Goal: Task Accomplishment & Management: Use online tool/utility

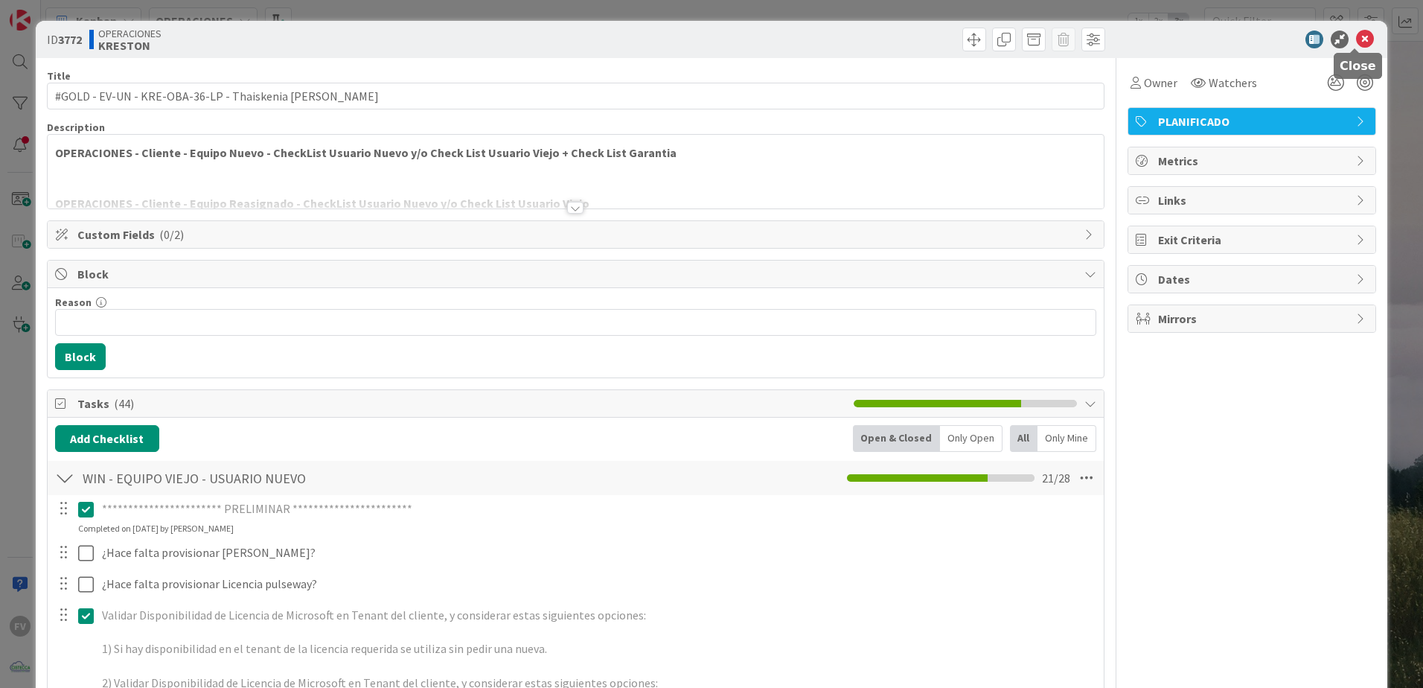
click at [1010, 41] on icon at bounding box center [1365, 40] width 18 height 18
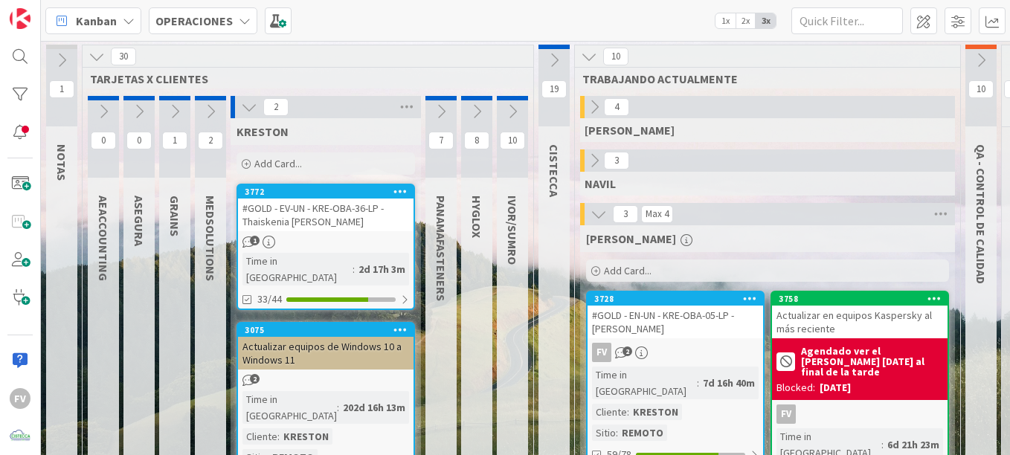
click at [251, 118] on div "2" at bounding box center [326, 107] width 190 height 22
click at [248, 109] on icon at bounding box center [249, 107] width 16 height 16
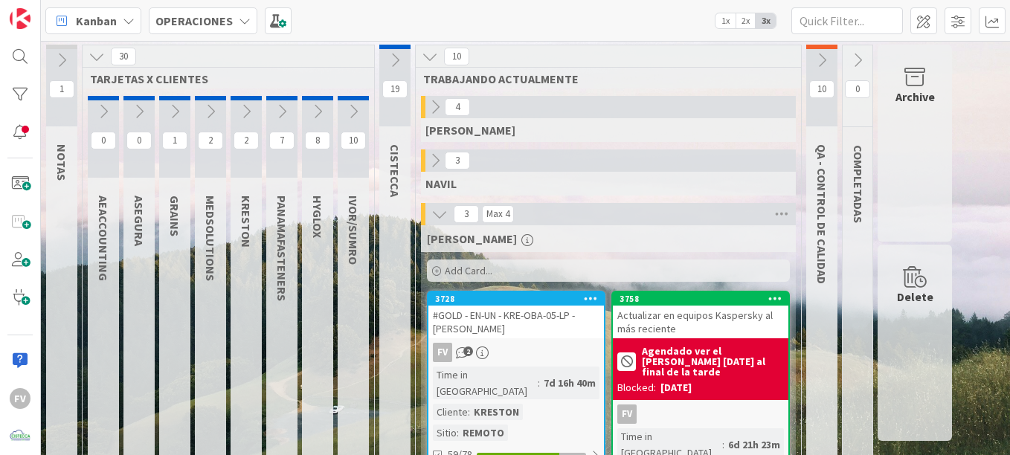
click at [98, 63] on icon at bounding box center [97, 56] width 16 height 16
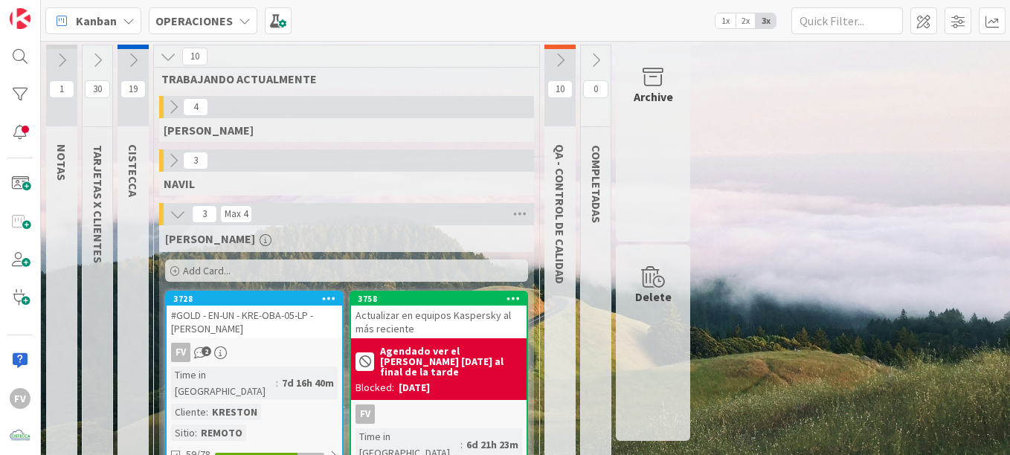
click at [554, 58] on icon at bounding box center [560, 60] width 16 height 16
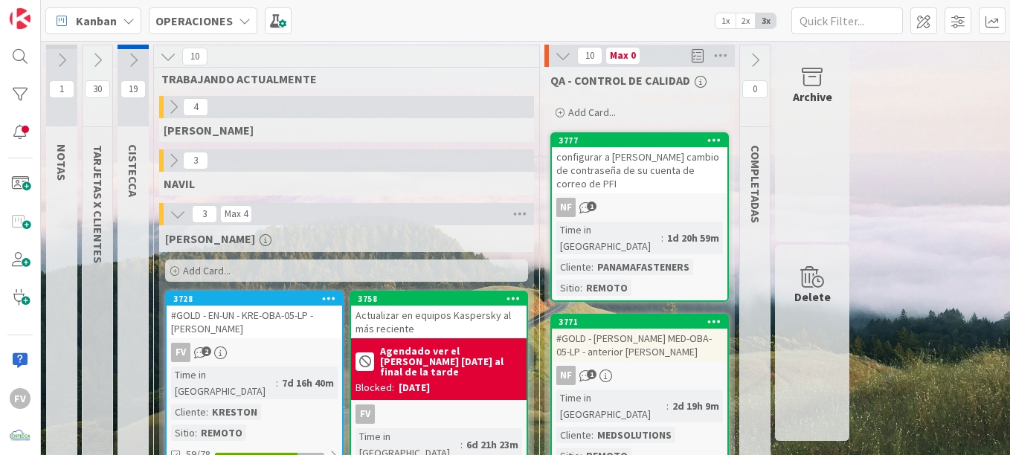
click at [564, 67] on div "QA - CONTROL DE CALIDAD" at bounding box center [640, 80] width 190 height 27
click at [562, 60] on icon at bounding box center [563, 56] width 16 height 16
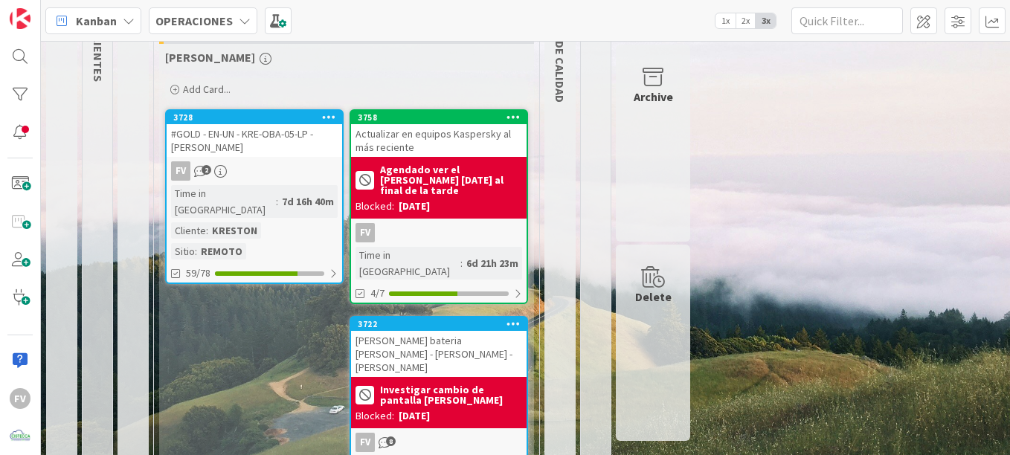
scroll to position [214, 0]
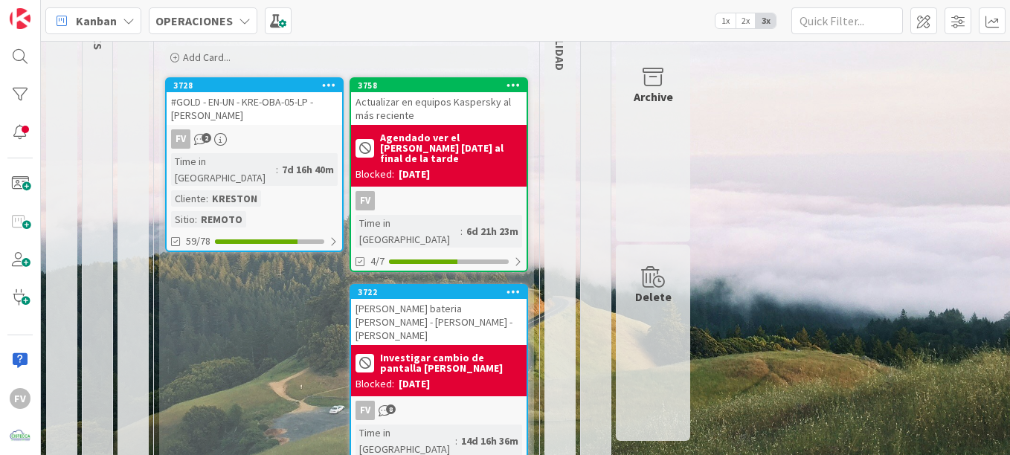
click at [453, 191] on div "FV" at bounding box center [439, 200] width 176 height 19
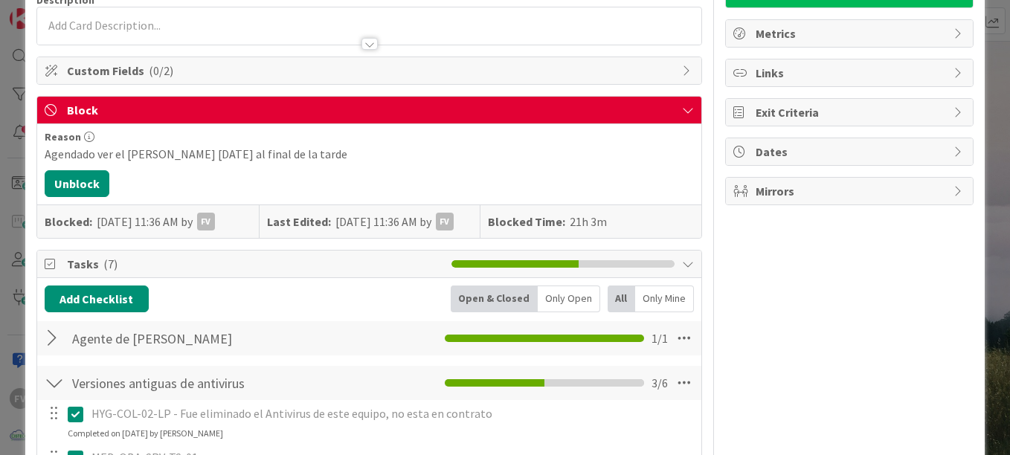
scroll to position [149, 0]
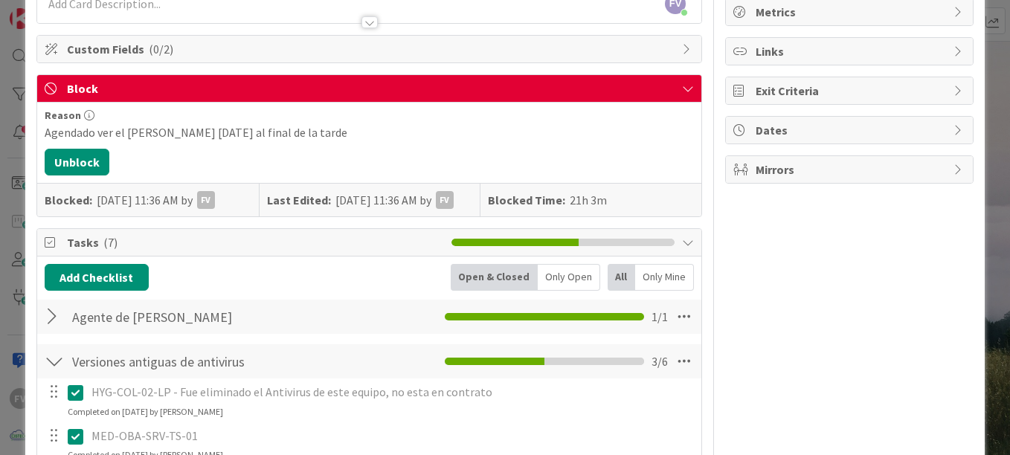
click at [21, 222] on div "ID 3758 OPERACIONES [PERSON_NAME] Title 47 / 128 Actualizar en equipos Kaspersk…" at bounding box center [505, 227] width 1010 height 455
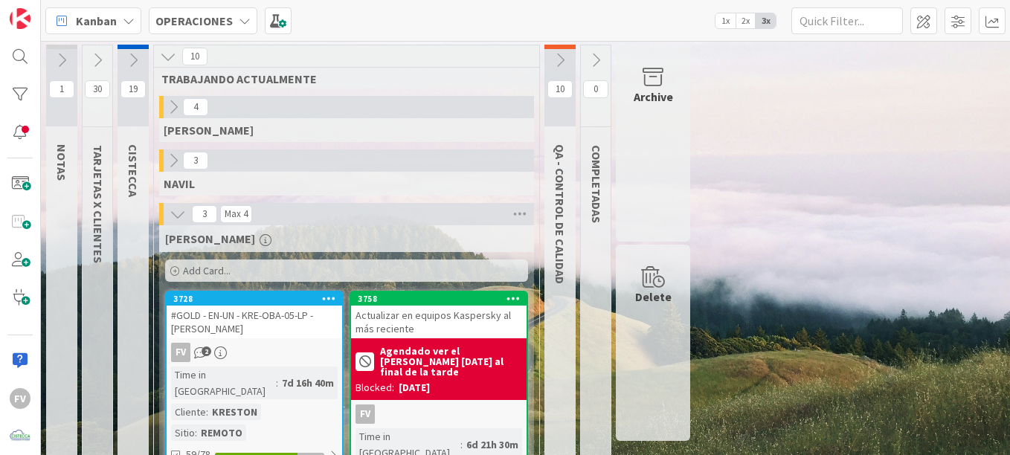
click at [179, 213] on icon at bounding box center [178, 214] width 16 height 16
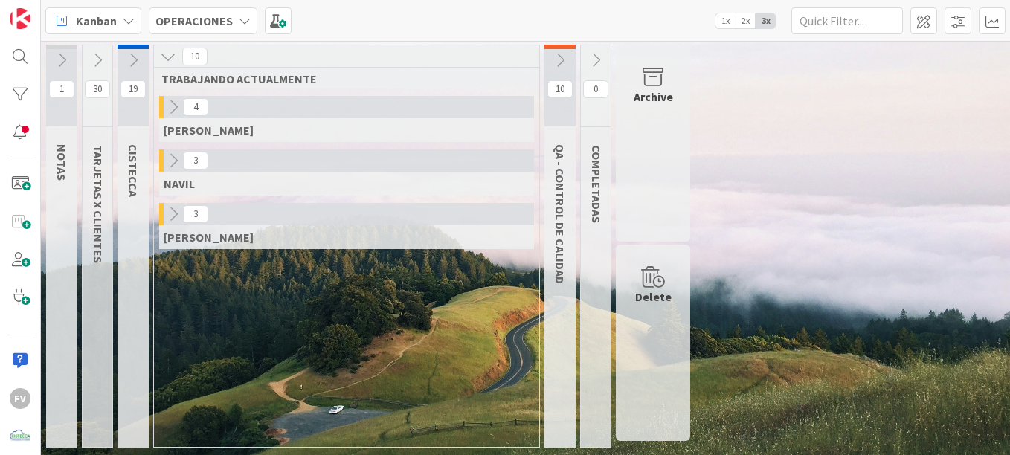
click at [179, 213] on icon at bounding box center [173, 214] width 16 height 16
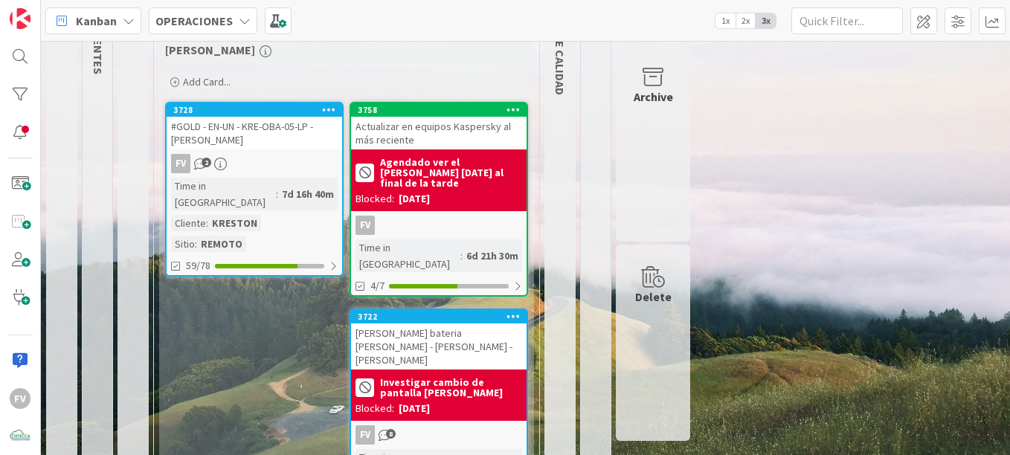
scroll to position [214, 0]
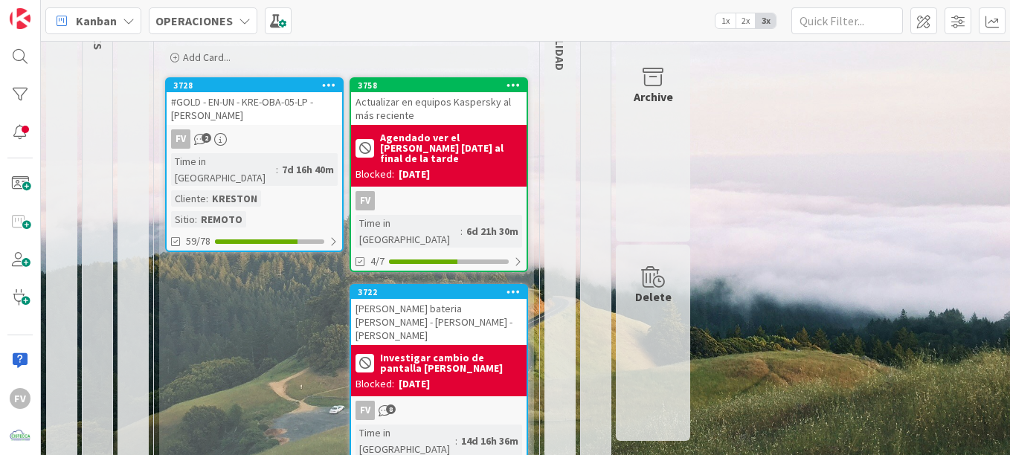
click at [628, 144] on div "Archive" at bounding box center [653, 143] width 74 height 197
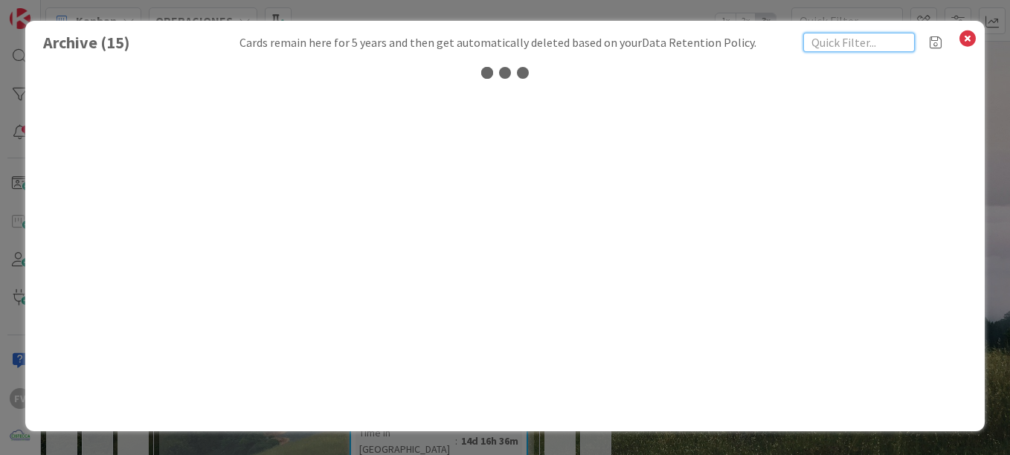
click at [865, 45] on input "text" at bounding box center [860, 42] width 112 height 19
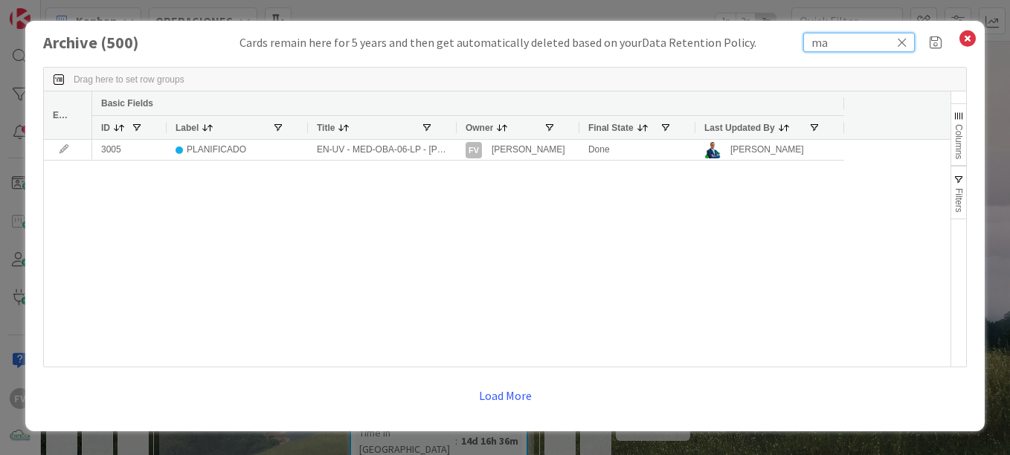
type input "m"
type input "kre-oba-22"
click at [456, 130] on div at bounding box center [456, 127] width 6 height 23
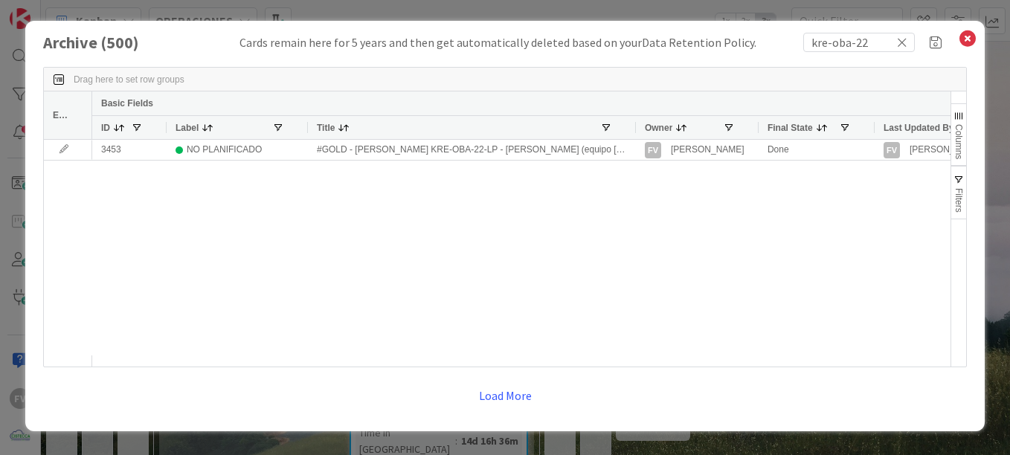
click at [859, 13] on div "Archive ( 500 ) Cards remain here for 5 years and then get automatically delete…" at bounding box center [505, 227] width 1010 height 455
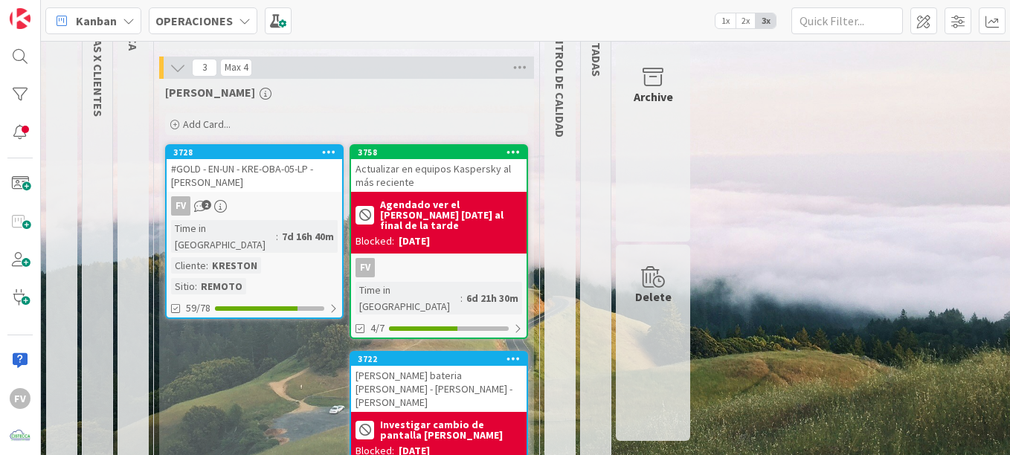
scroll to position [146, 0]
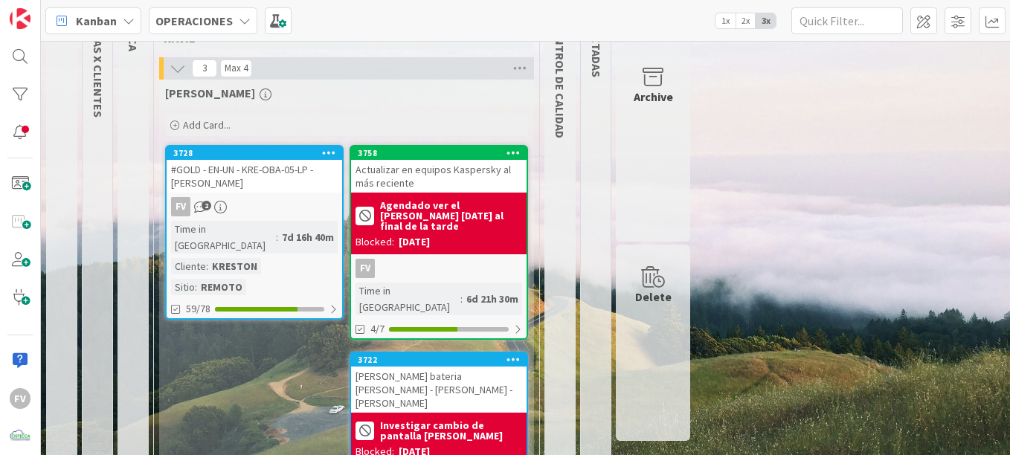
click at [430, 240] on div "[DATE]" at bounding box center [414, 242] width 31 height 16
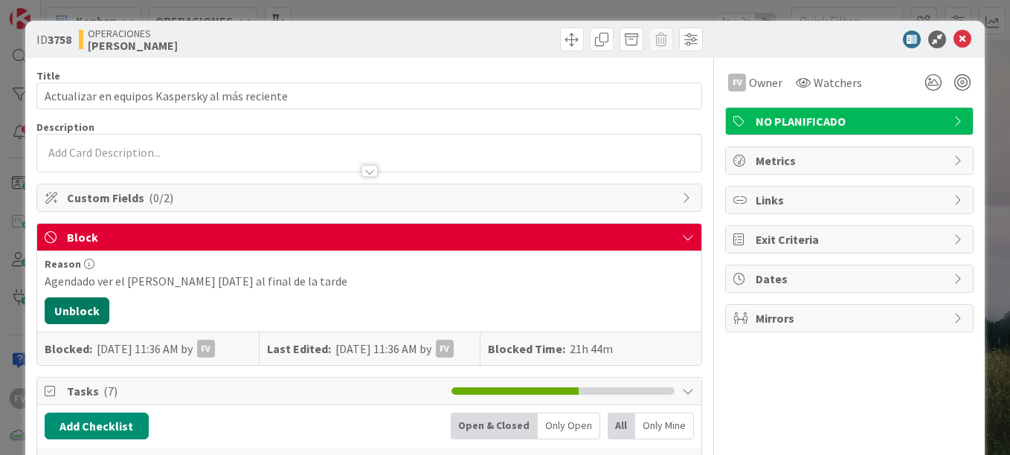
click at [76, 314] on button "Unblock" at bounding box center [77, 311] width 65 height 27
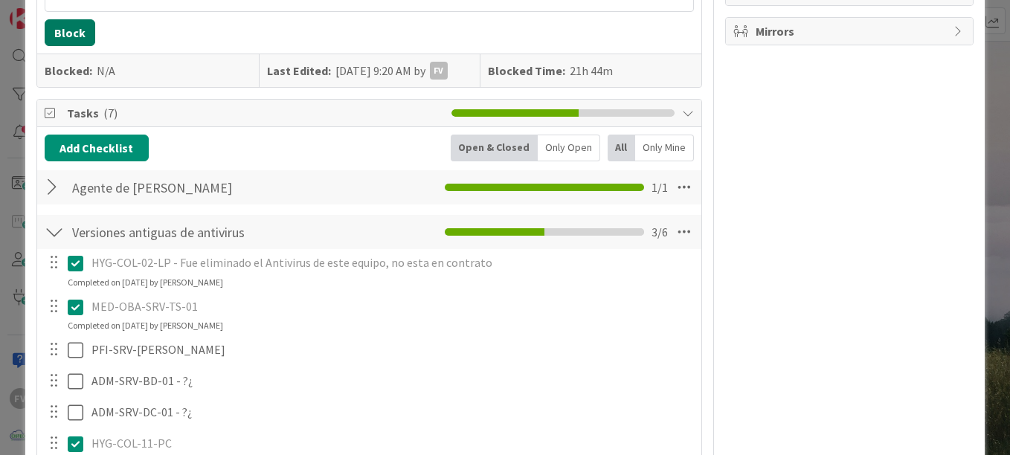
scroll to position [385, 0]
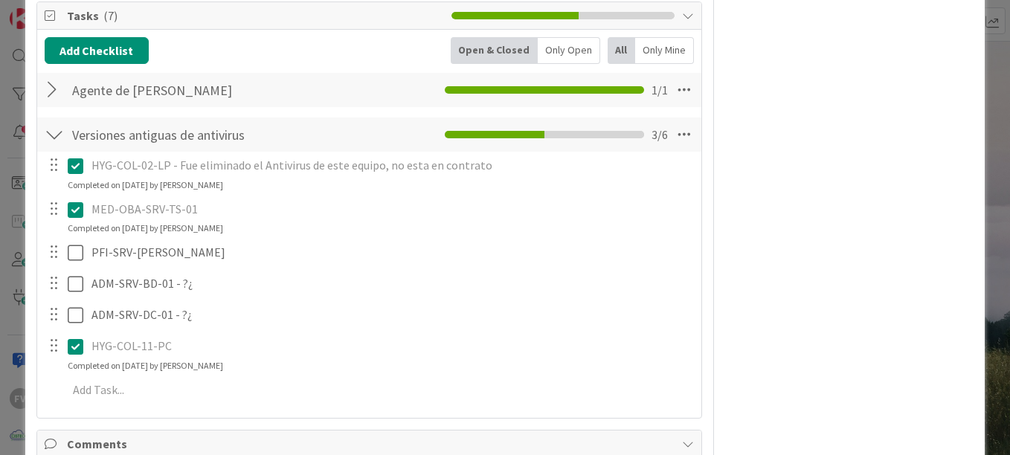
click at [9, 217] on div "ID 3758 OPERACIONES [PERSON_NAME] Title 47 / 128 Actualizar en equipos Kaspersk…" at bounding box center [505, 227] width 1010 height 455
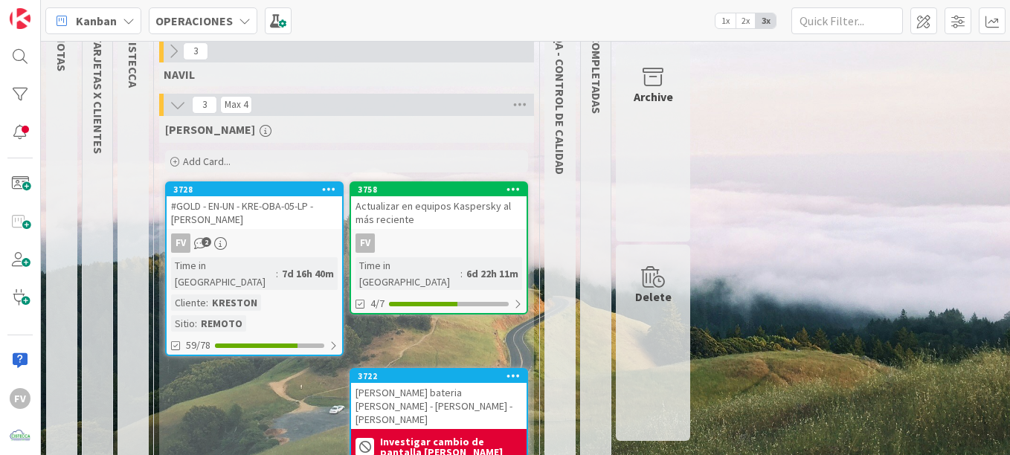
scroll to position [89, 0]
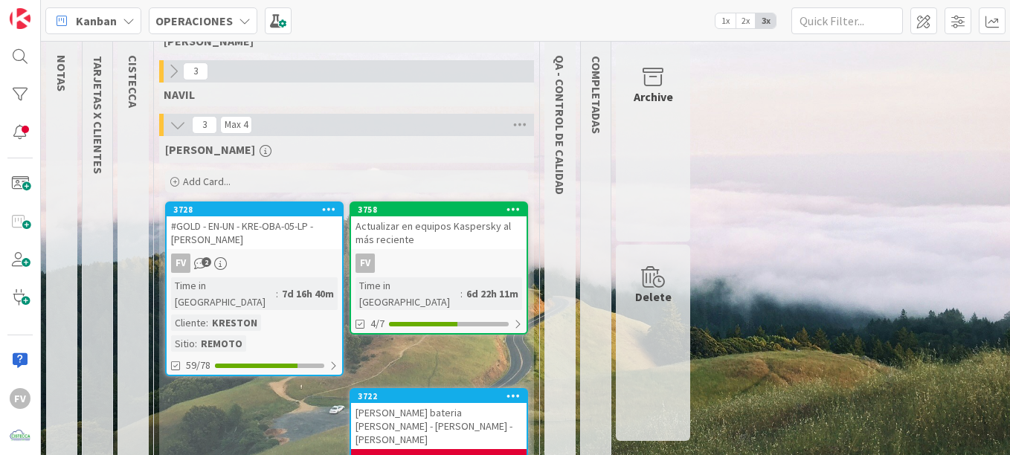
click at [734, 246] on div "1 NOTAS 30 TARJETAS X CLIENTES 19 CISTECCA 10 TRABAJANDO ACTUALMENTE 4 [PERSON_…" at bounding box center [526, 285] width 964 height 661
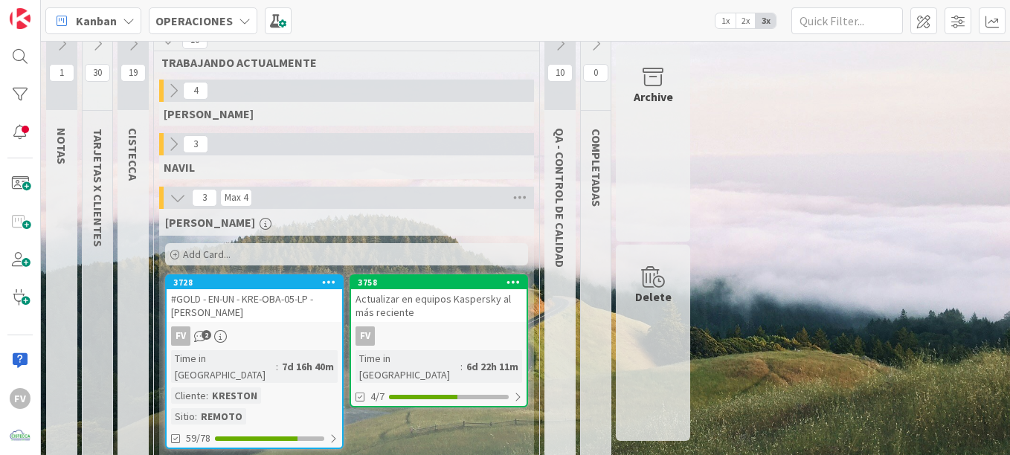
scroll to position [0, 0]
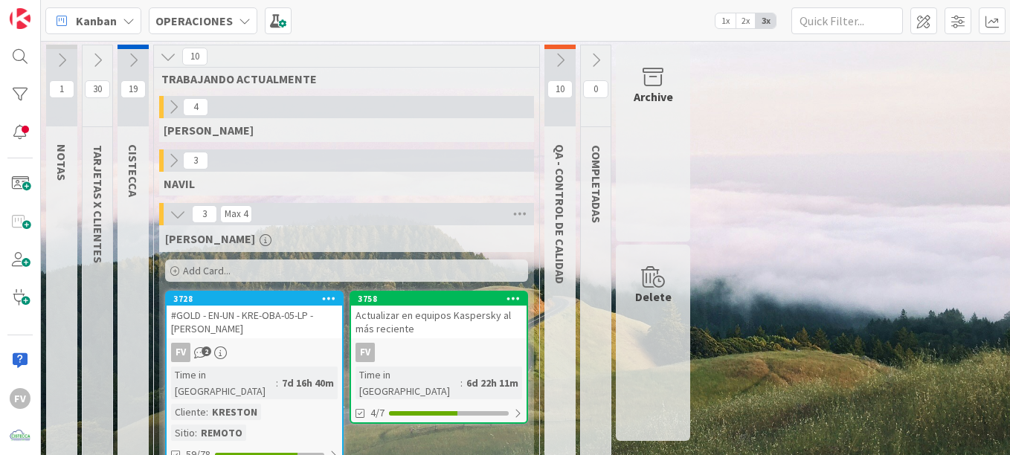
click at [176, 210] on icon at bounding box center [178, 214] width 16 height 16
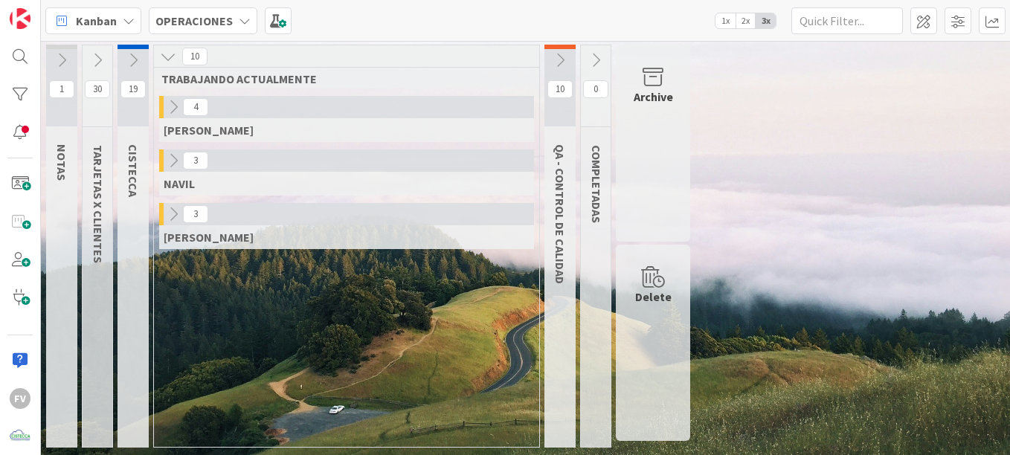
click at [131, 53] on icon at bounding box center [133, 60] width 16 height 16
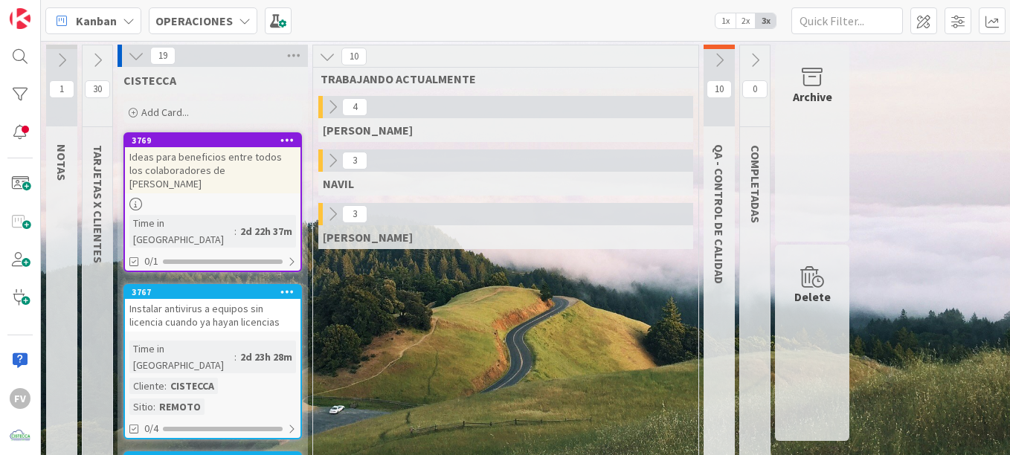
click at [131, 53] on icon at bounding box center [136, 56] width 16 height 16
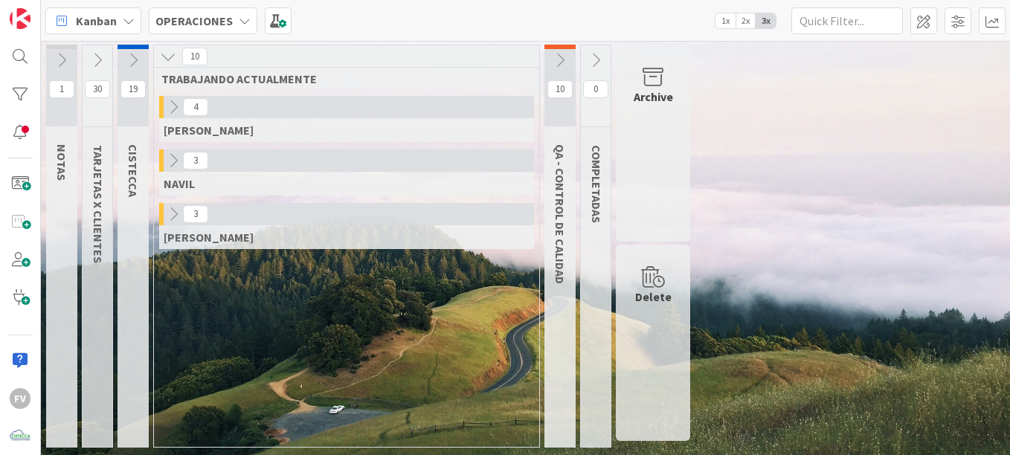
click at [94, 58] on icon at bounding box center [97, 60] width 16 height 16
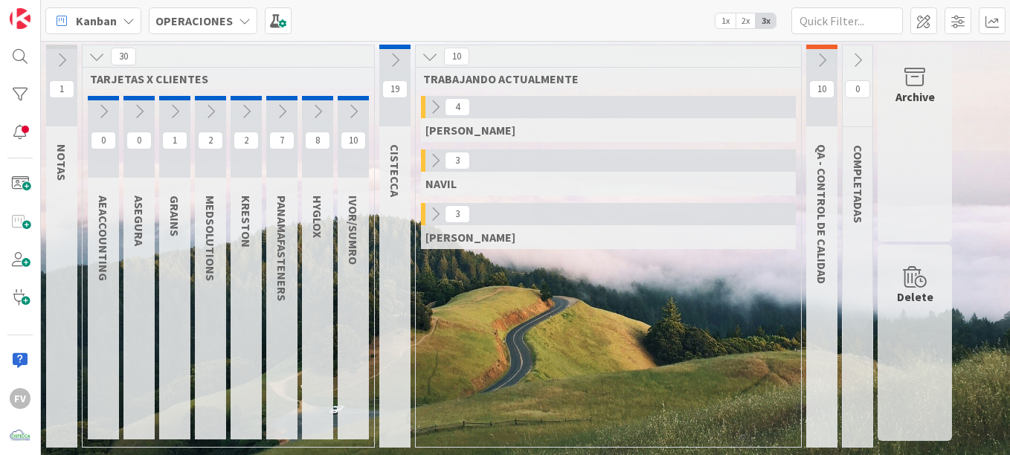
click at [96, 56] on icon at bounding box center [97, 56] width 16 height 16
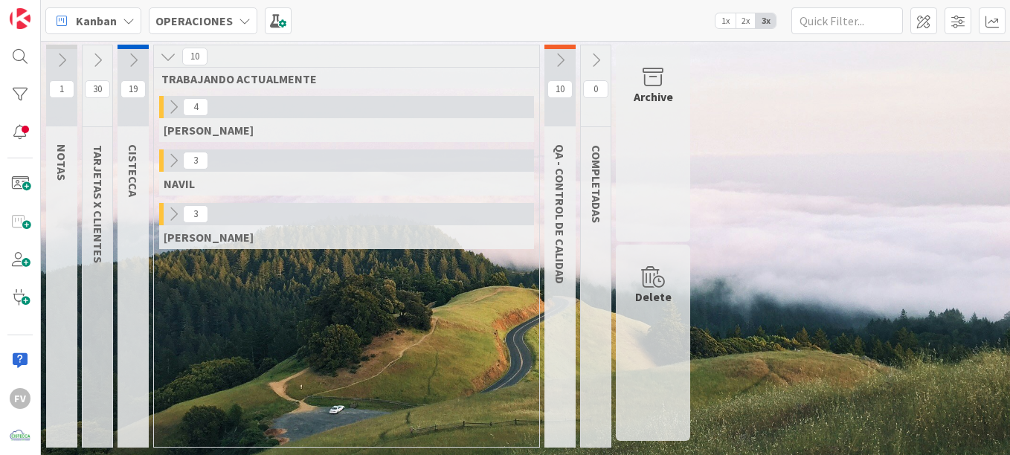
click at [129, 59] on icon at bounding box center [133, 60] width 16 height 16
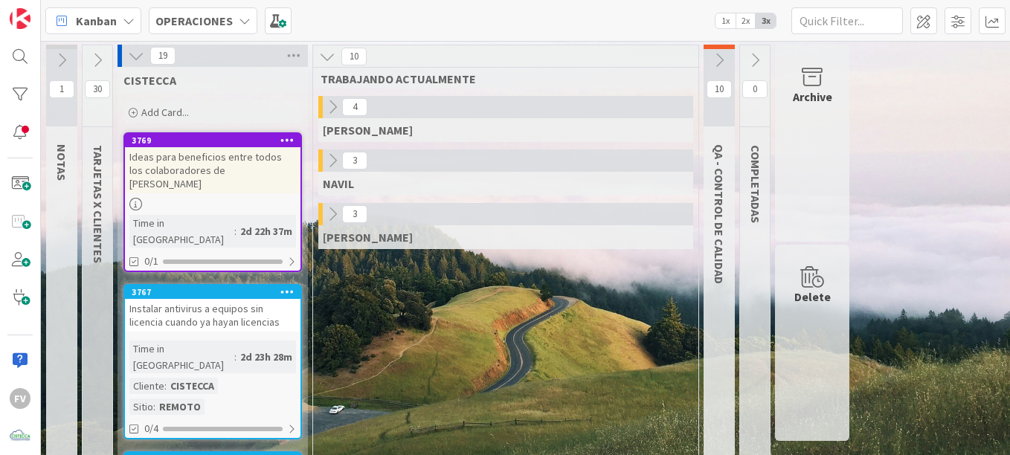
click at [196, 117] on div "Add Card..." at bounding box center [213, 112] width 179 height 22
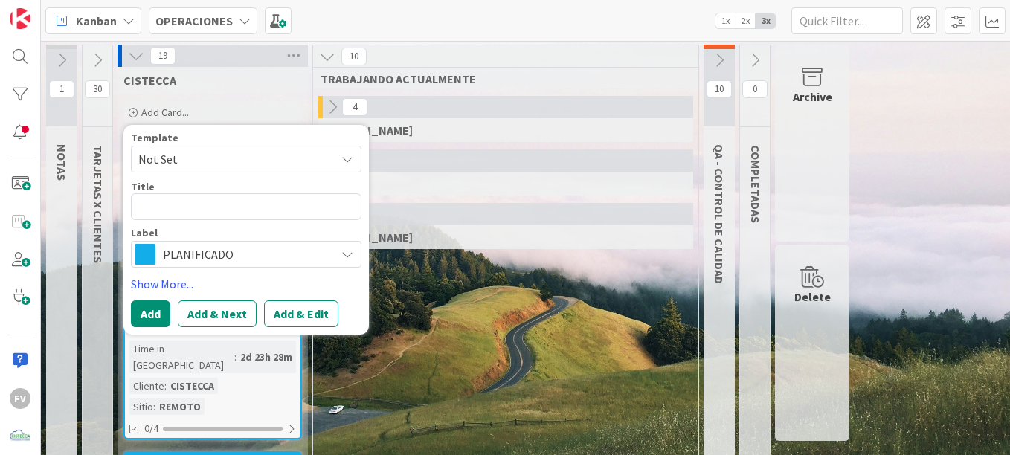
type textarea "x"
type textarea "B"
type textarea "x"
type textarea "E"
type textarea "x"
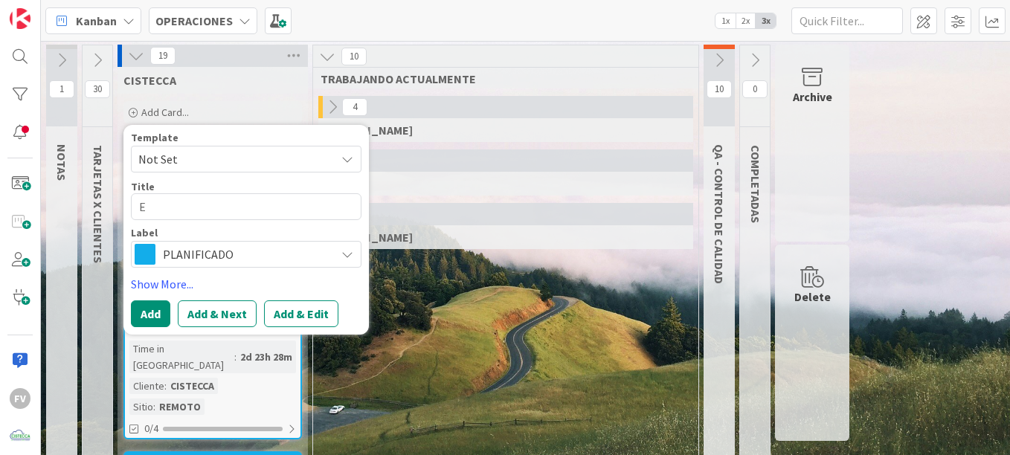
type textarea "Es"
type textarea "x"
type textarea "Est"
type textarea "x"
type textarea "Esta"
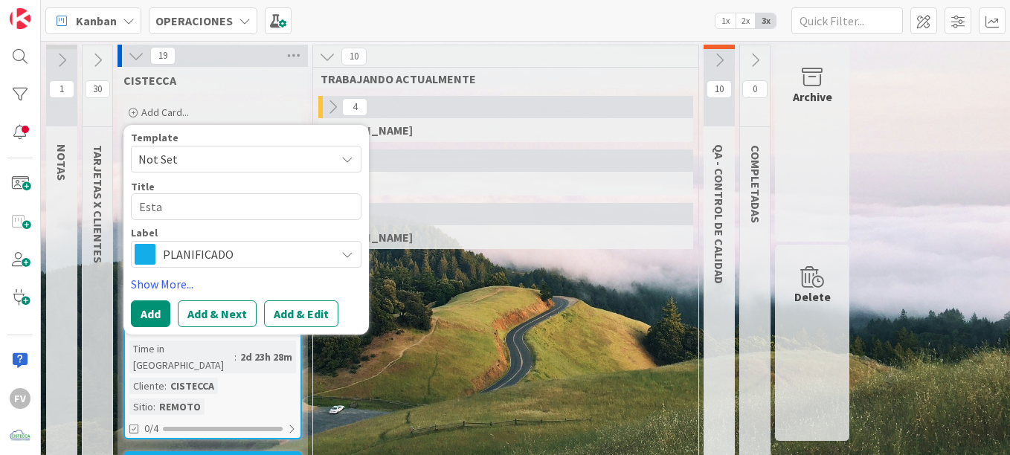
type textarea "x"
type textarea "Estan"
type textarea "x"
type textarea "Estanda"
type textarea "x"
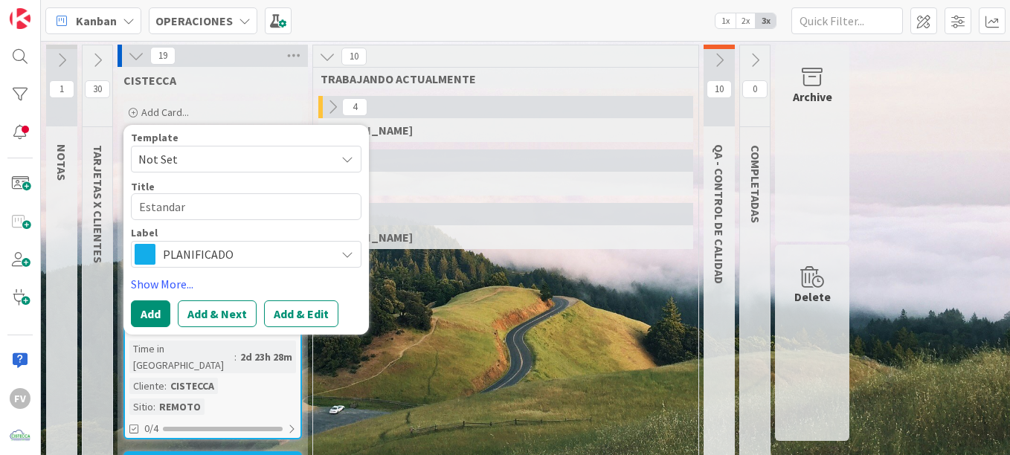
type textarea "Estandari"
type textarea "x"
type textarea "Estandaric"
type textarea "x"
type textarea "Estandari"
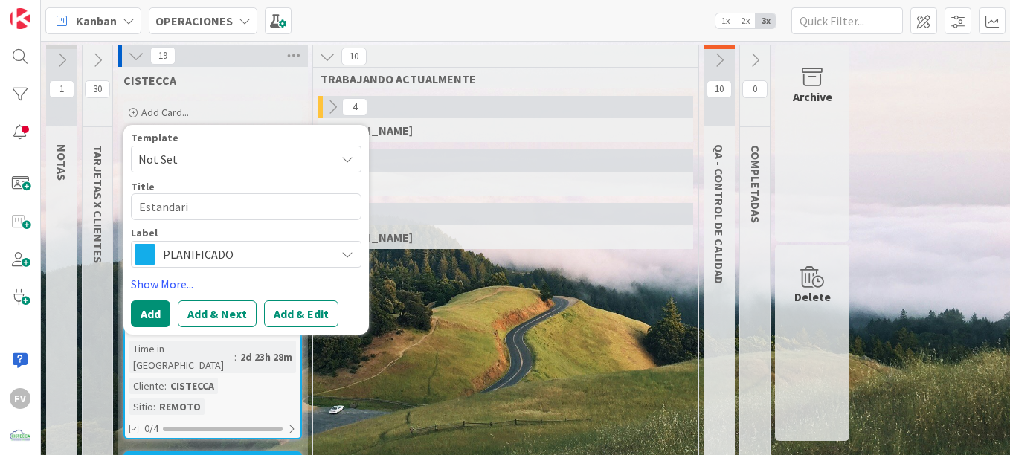
type textarea "x"
type textarea "Estandariz"
type textarea "x"
type textarea "Estandariza"
type textarea "x"
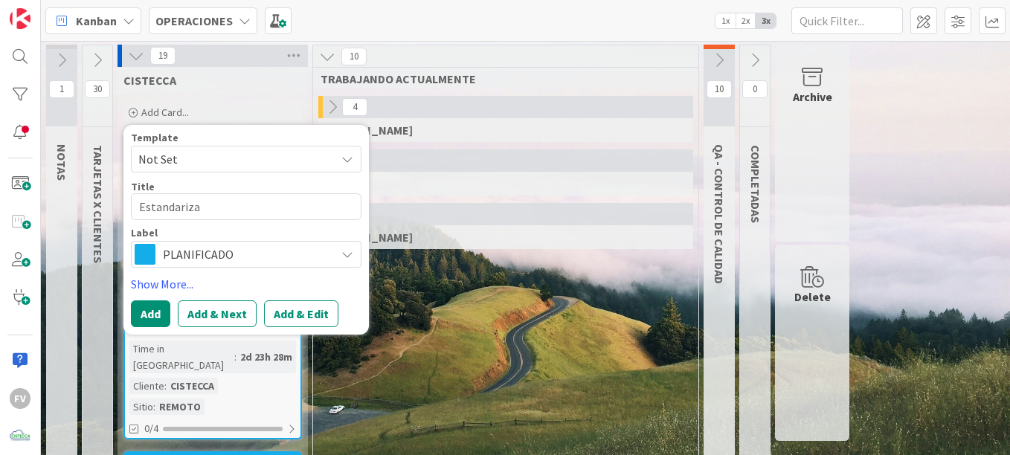
type textarea "Estandarizac"
type textarea "x"
type textarea "Estandarizaci"
type textarea "x"
type textarea "Estandarizacio"
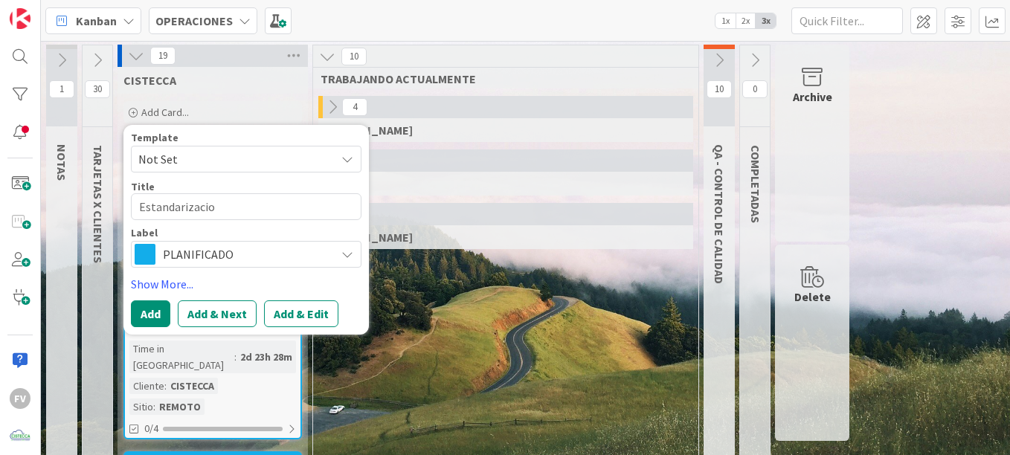
type textarea "x"
type textarea "Estandarizacion"
type textarea "x"
type textarea "Estandarizacion"
type textarea "x"
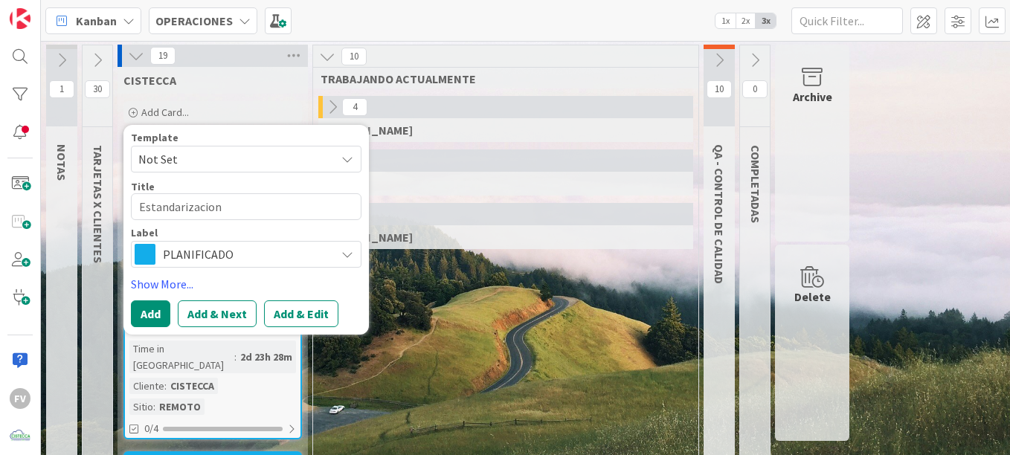
type textarea "Estandarizacion d"
type textarea "x"
type textarea "Estandarizacion de"
type textarea "x"
type textarea "Estandarizacion de"
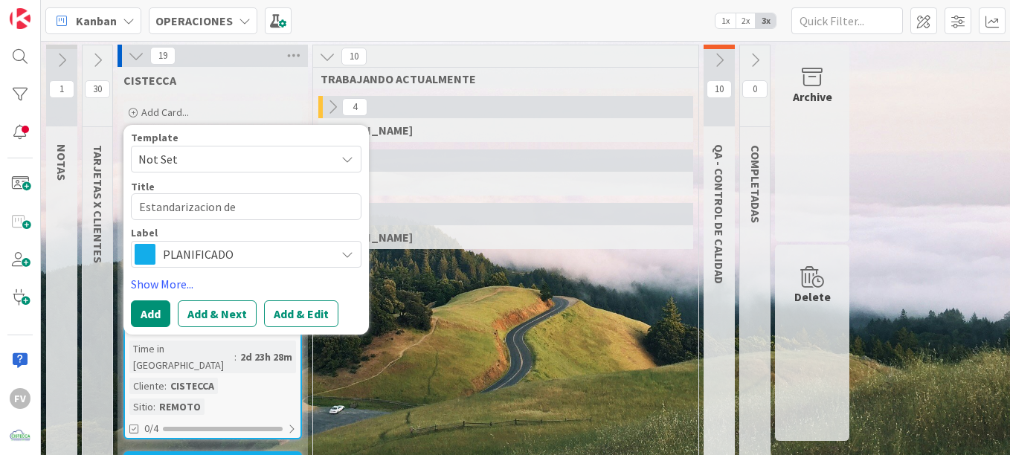
type textarea "x"
type textarea "Estandarizacion de b"
type textarea "x"
type textarea "Estandarizacion de bl"
type textarea "x"
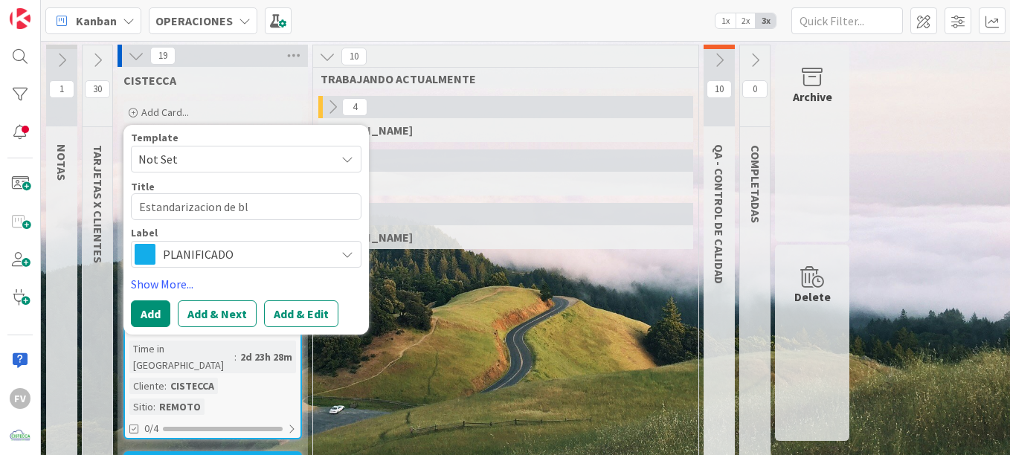
type textarea "Estandarizacion de blo"
type textarea "x"
type textarea "Estandarizacion de bloq"
type textarea "x"
type textarea "Estandarizacion de bloqu"
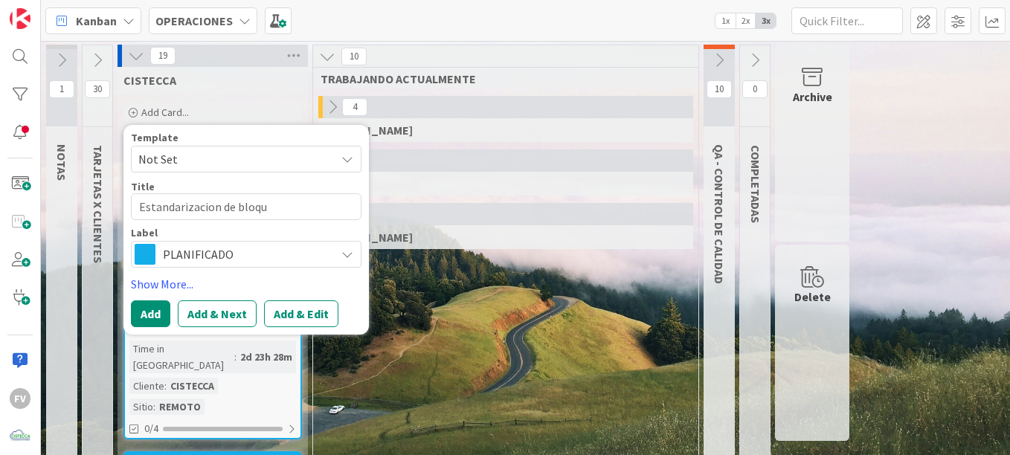
type textarea "x"
type textarea "Estandarizacion de bloque"
type textarea "x"
type textarea "Estandarizacion de bloquea"
type textarea "x"
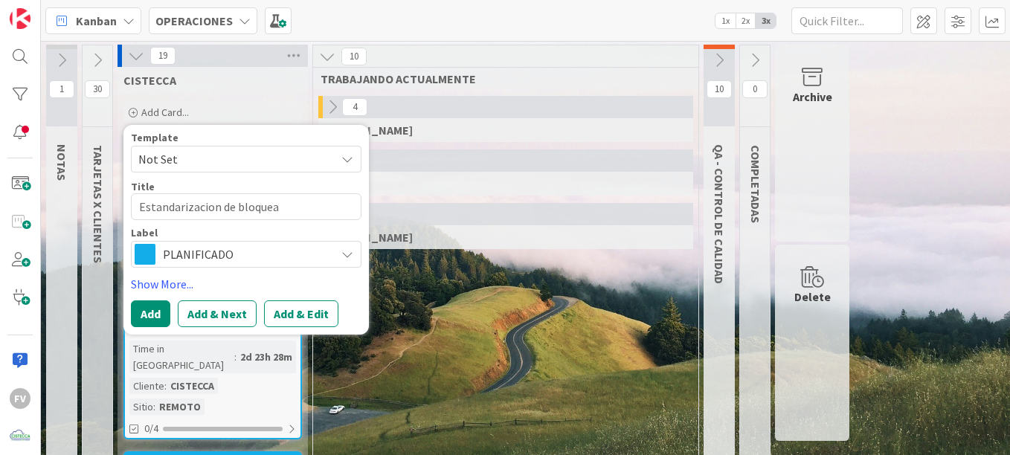
type textarea "Estandarizacion de bloque"
type textarea "x"
type textarea "Estandarizacion de bloqueo"
type textarea "x"
type textarea "Estandarizacion de bloqueos"
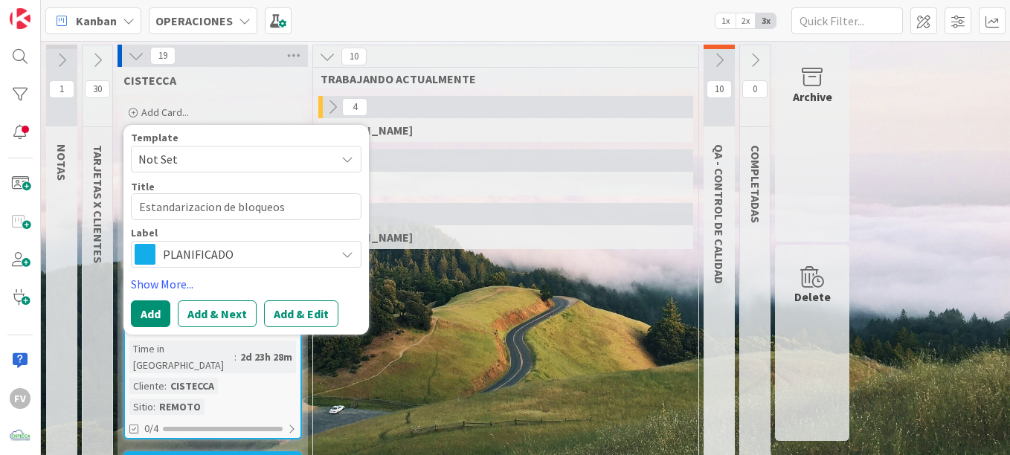
type textarea "x"
type textarea "Estandarizacion de bloqueos"
type textarea "x"
type textarea "Estandarizacion de bloqueos d"
type textarea "x"
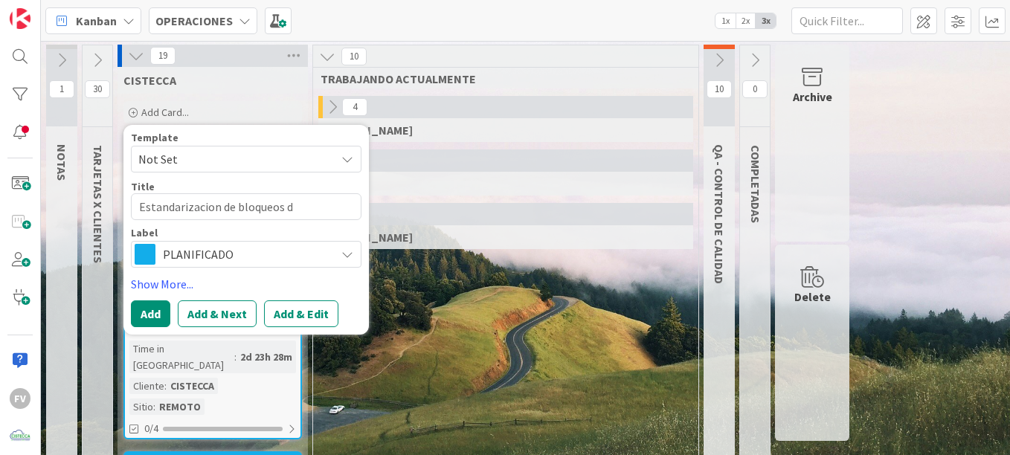
type textarea "Estandarizacion de bloqueos de"
type textarea "x"
type textarea "Estandarizacion de bloqueos de"
type textarea "x"
type textarea "Estandarizacion de bloqueos de"
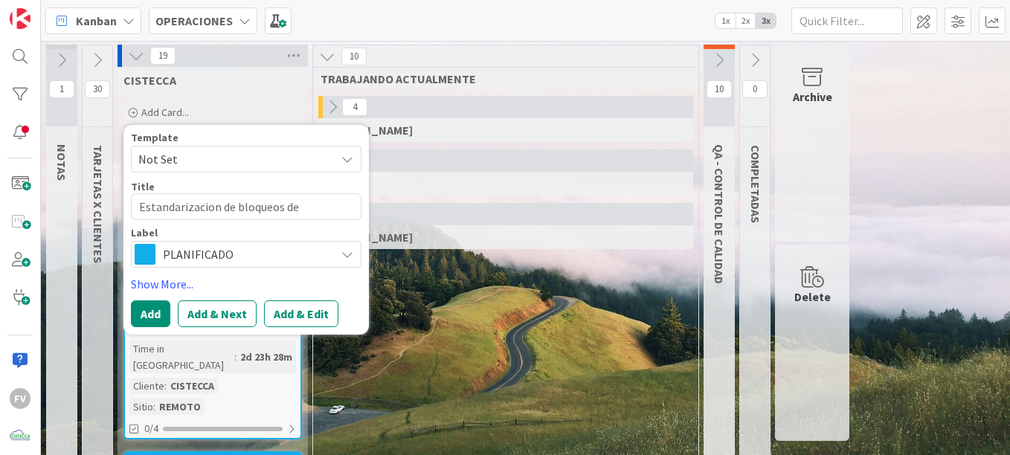
type textarea "x"
type textarea "Estandarizacion de bloqueos d"
type textarea "x"
type textarea "Estandarizacion de bloqueos"
type textarea "x"
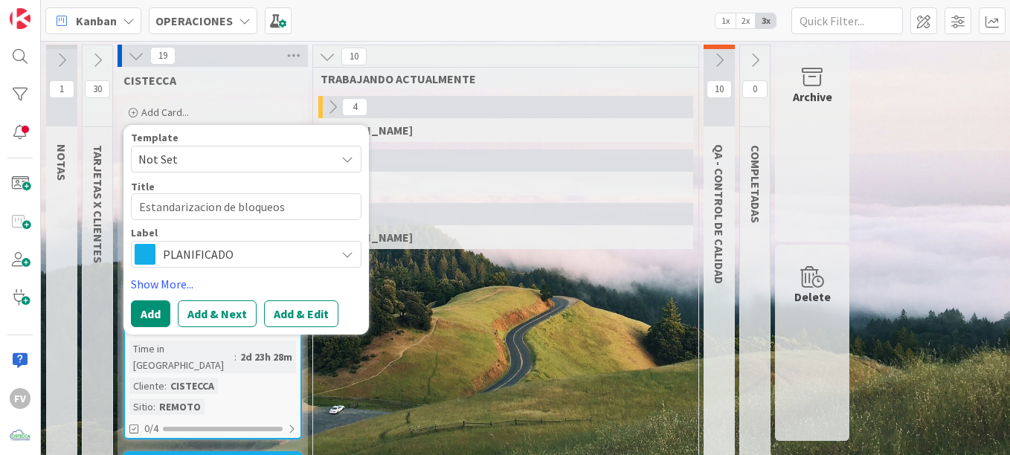
type textarea "Estandarizacion de bloqueos e"
type textarea "x"
type textarea "Estandarizacion de bloqueos en"
type textarea "x"
type textarea "Estandarizacion de bloqueos en F"
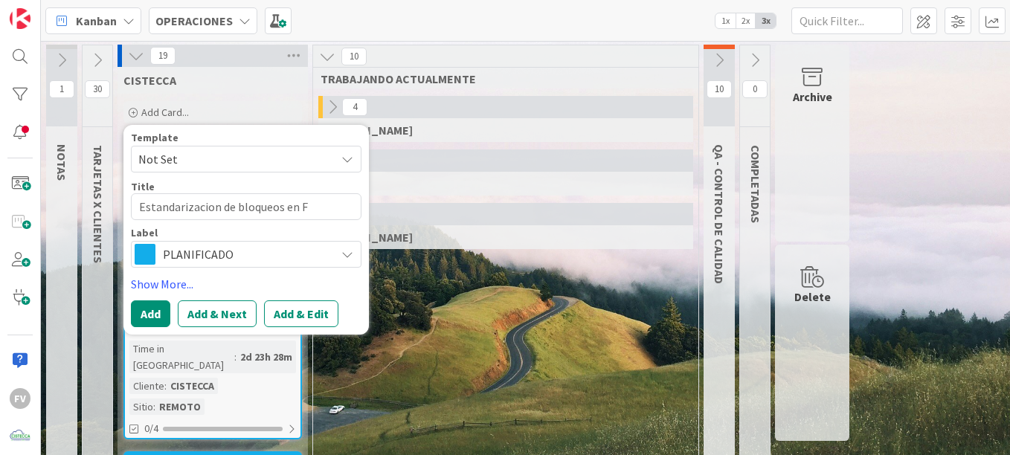
type textarea "x"
type textarea "Estandarizacion de bloqueos en FW"
type textarea "x"
type textarea "Estandarizacion de bloqueos en FW"
type textarea "x"
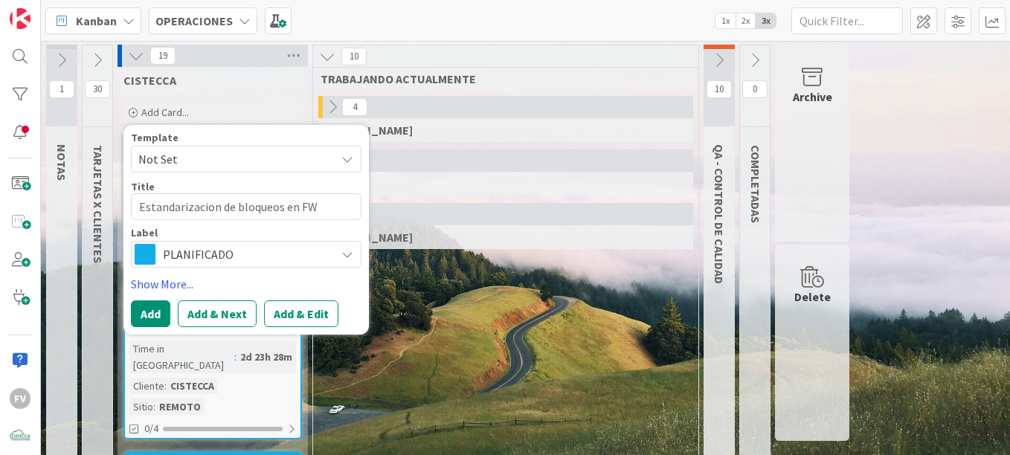
type textarea "Estandarizacion de bloqueos en FW e"
type textarea "x"
type textarea "Estandarizacion de bloqueos en FW en"
type textarea "x"
type textarea "Estandarizacion de bloqueos en FW en"
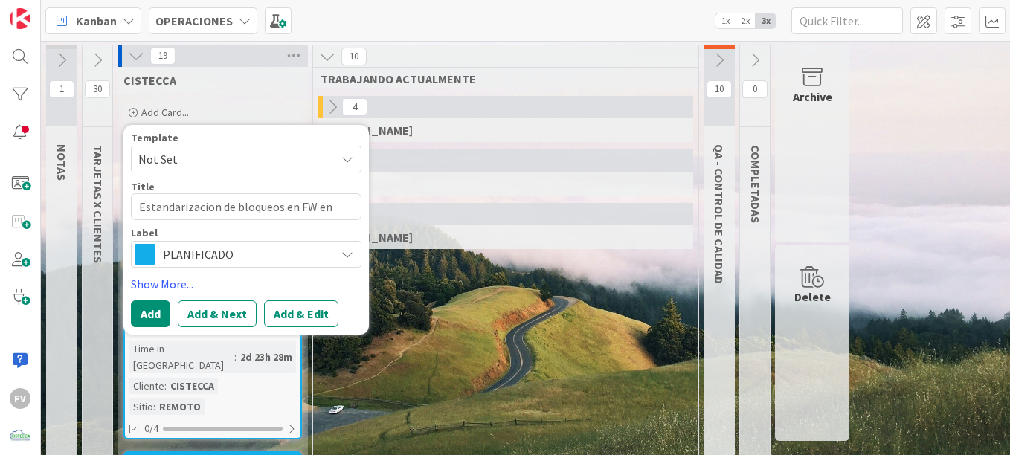
type textarea "x"
type textarea "Estandarizacion de bloqueos en FW en c"
type textarea "x"
type textarea "Estandarizacion de bloqueos en FW en"
type textarea "x"
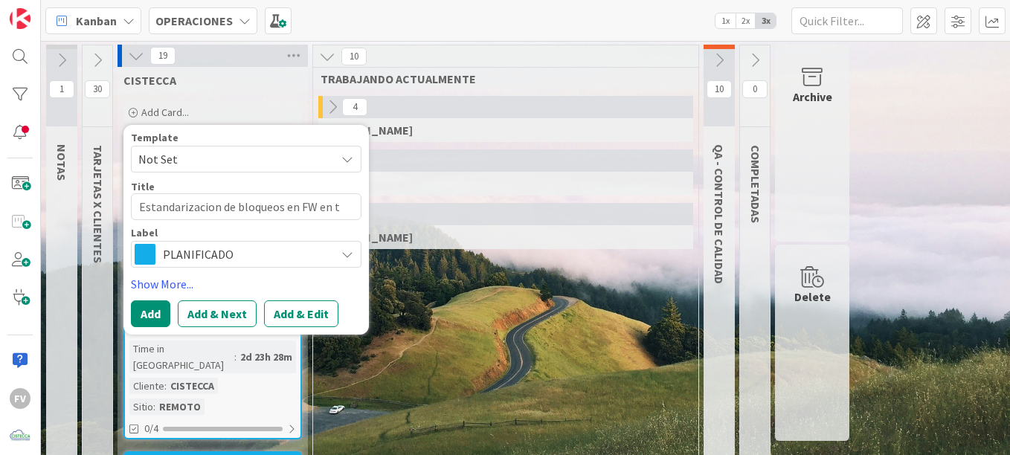
type textarea "Estandarizacion de bloqueos en FW en to"
type textarea "x"
type textarea "Estandarizacion de bloqueos en FW en tod"
type textarea "x"
type textarea "Estandarizacion de bloqueos en FW en todo"
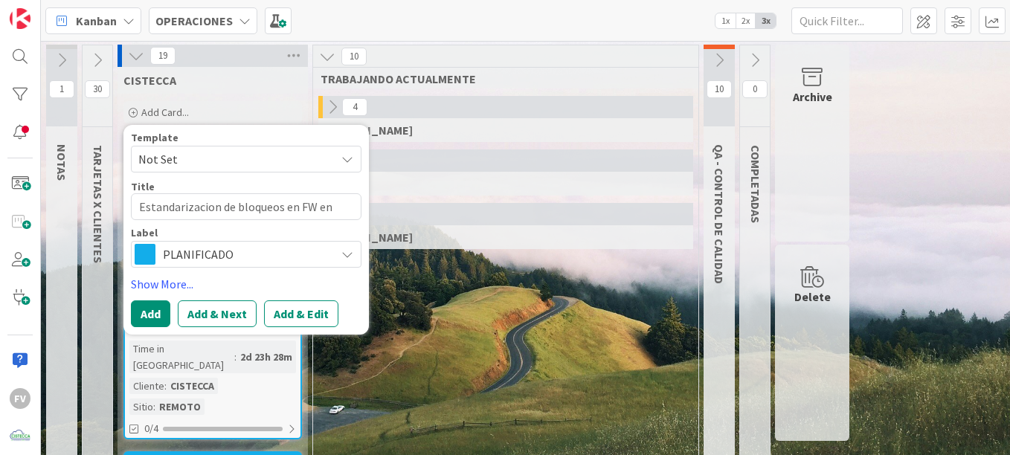
type textarea "x"
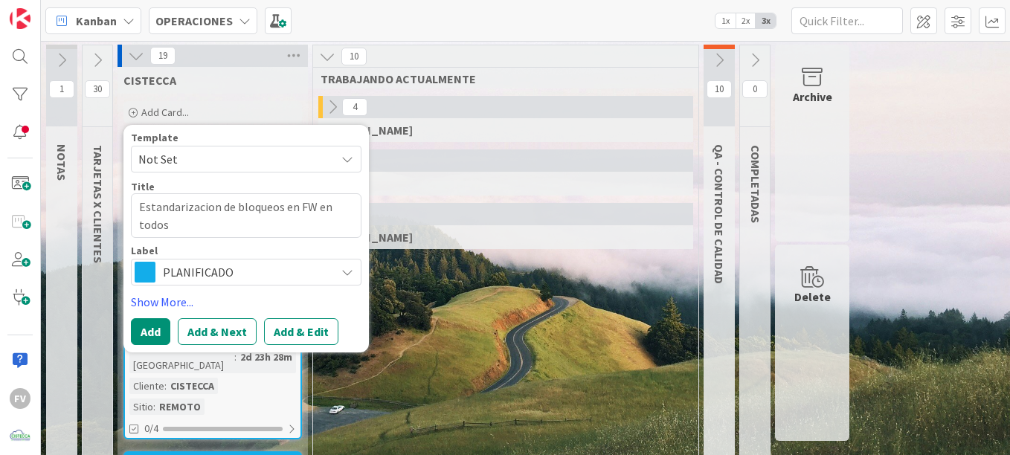
type textarea "Estandarizacion de bloqueos en FW en todos"
type textarea "x"
type textarea "Estandarizacion de bloqueos en FW en todos l"
type textarea "x"
type textarea "Estandarizacion de bloqueos en FW en todos lo"
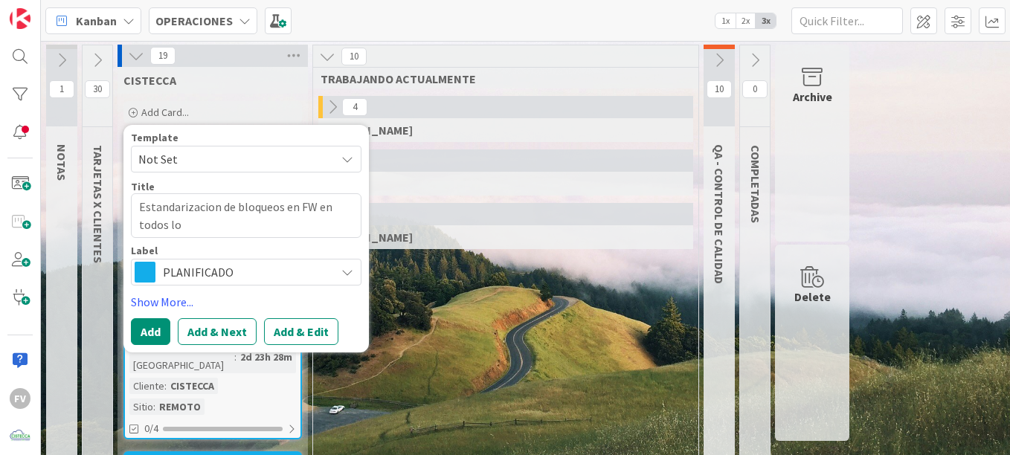
type textarea "x"
type textarea "Estandarizacion de bloqueos en FW en todos los"
type textarea "x"
type textarea "Estandarizacion de bloqueos en FW en todos los"
type textarea "x"
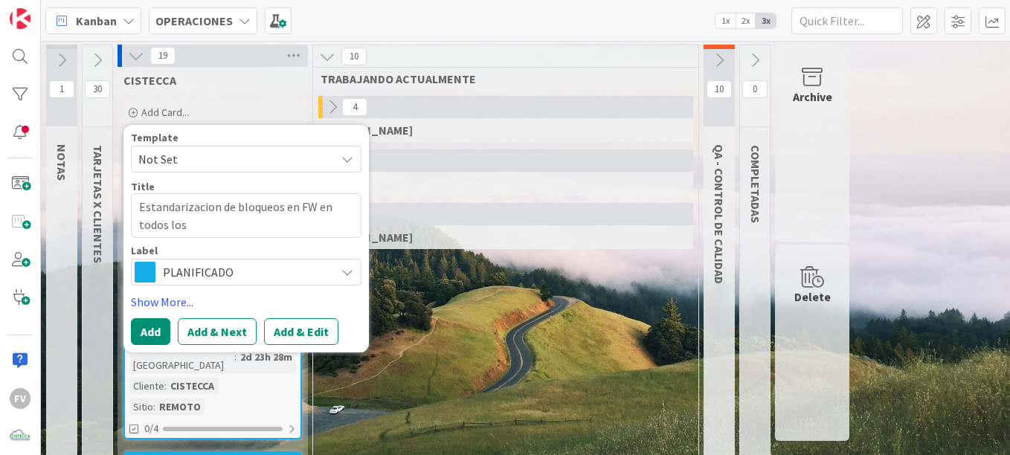
type textarea "Estandarizacion de bloqueos en FW en todos los c"
type textarea "x"
type textarea "Estandarizacion de bloqueos en FW en todos los cl"
type textarea "x"
type textarea "Estandarizacion de bloqueos en FW en todos los cli"
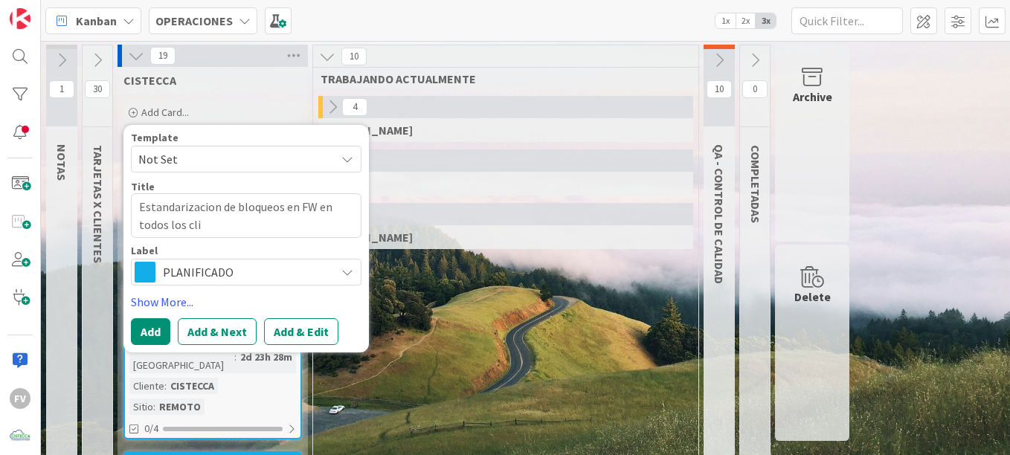
type textarea "x"
type textarea "Estandarizacion de bloqueos en FW en todos los clie"
type textarea "x"
type textarea "Estandarizacion de bloqueos en FW en todos los clien"
type textarea "x"
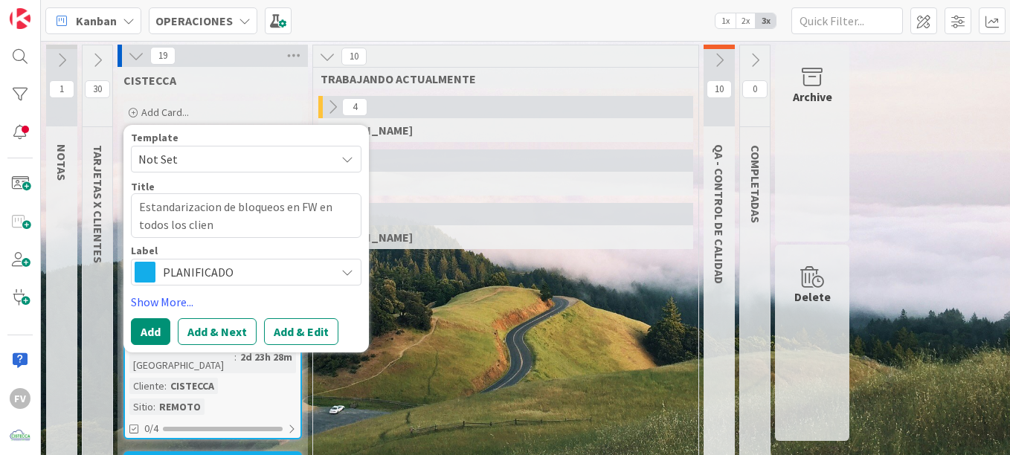
type textarea "Estandarizacion de bloqueos en FW en todos los client"
type textarea "x"
type textarea "Estandarizacion de bloqueos en FW en todos los cliente"
type textarea "x"
type textarea "Estandarizacion de bloqueos en FW en todos los clientes"
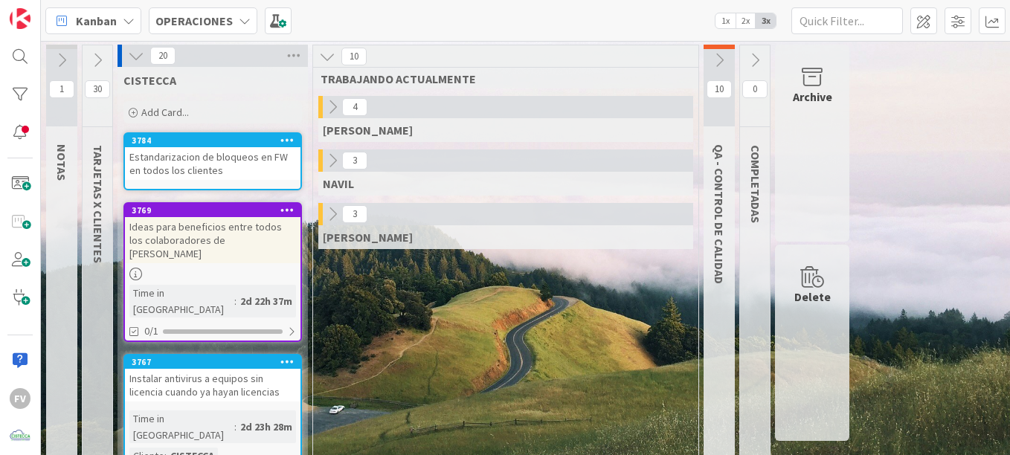
click at [200, 160] on div "Estandarizacion de bloqueos en FW en todos los clientes" at bounding box center [213, 163] width 176 height 33
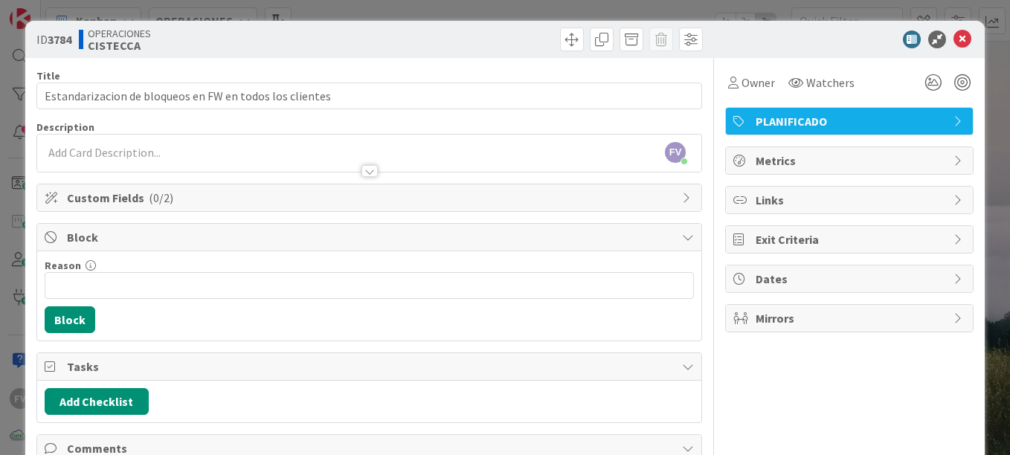
click at [146, 233] on span "Block" at bounding box center [371, 237] width 608 height 18
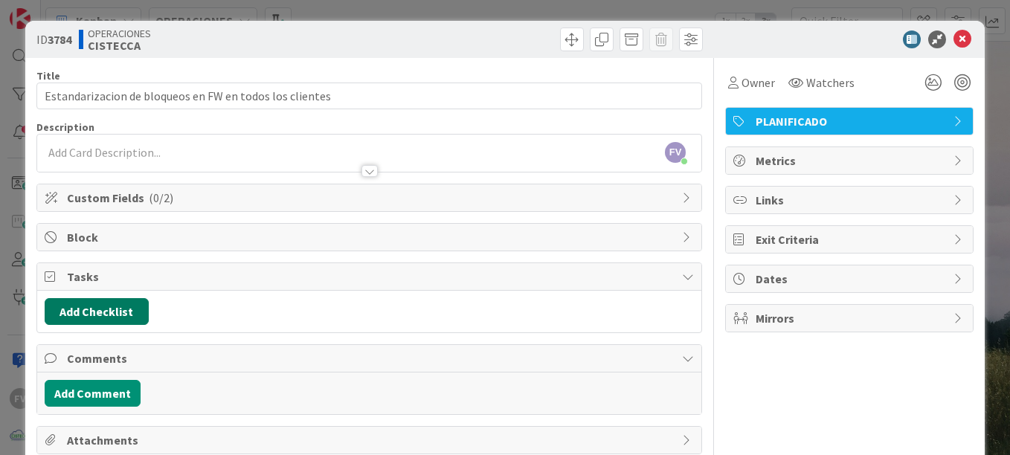
click at [129, 305] on button "Add Checklist" at bounding box center [97, 311] width 104 height 27
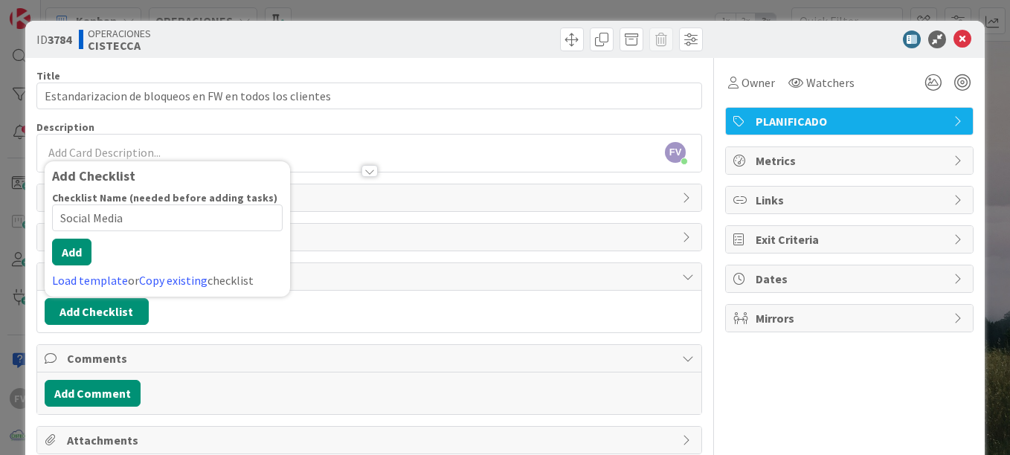
type input "Social Media:"
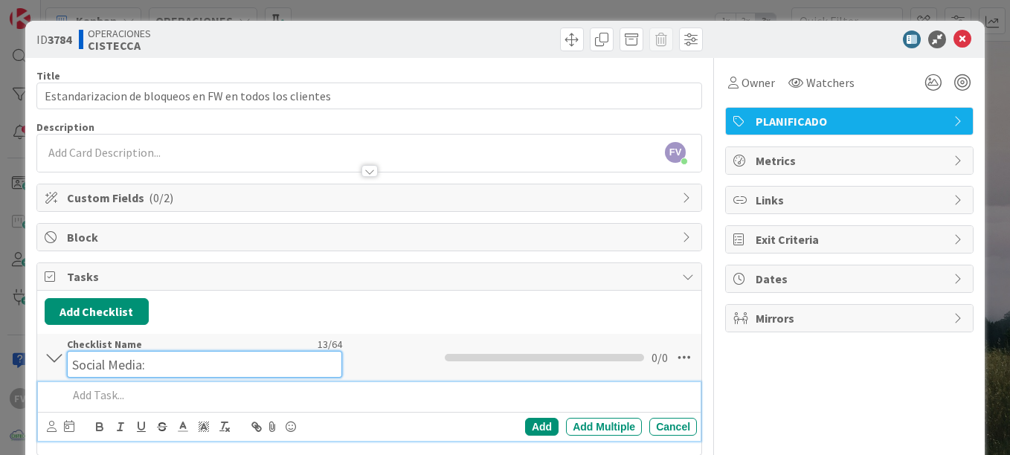
click at [149, 354] on input "Social Media:" at bounding box center [204, 364] width 275 height 27
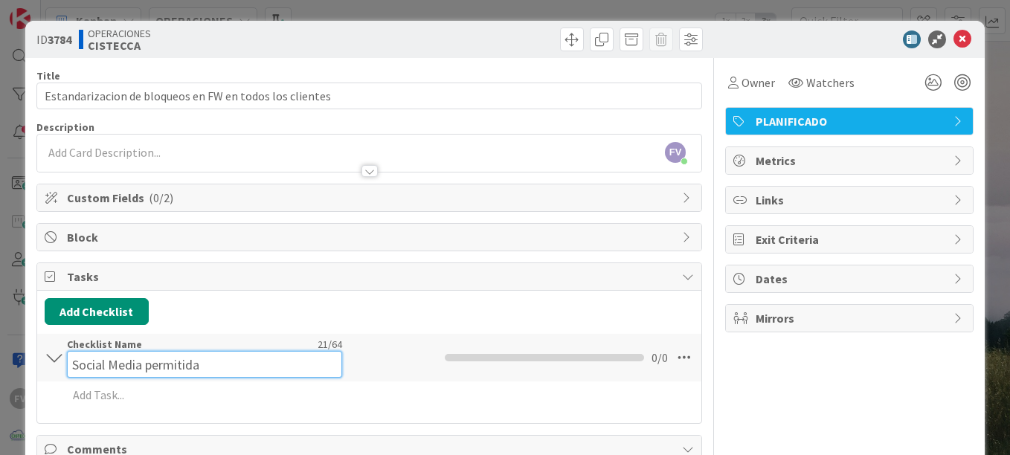
type input "Social Media permitidas"
click at [149, 358] on input "Social Media permitidas" at bounding box center [204, 364] width 275 height 27
type input "P"
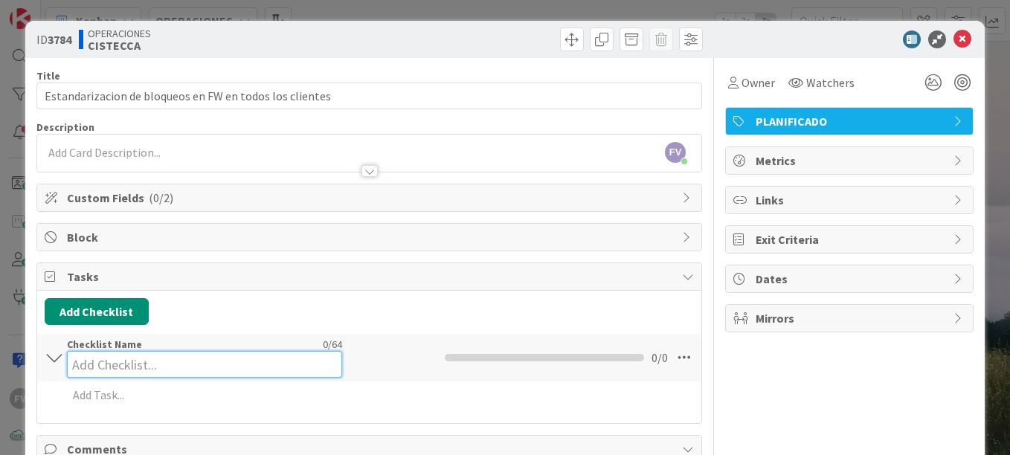
type input "S"
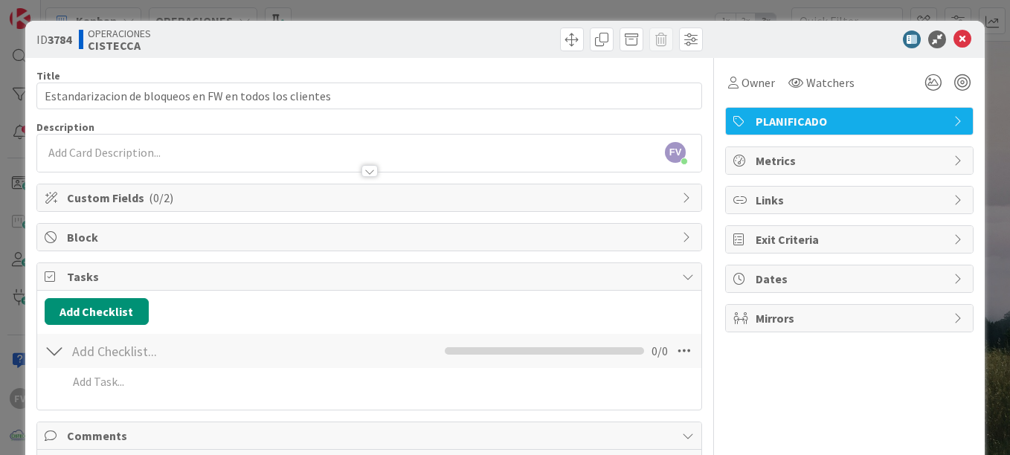
click at [351, 304] on div "Add Checklist Back" at bounding box center [370, 311] width 650 height 27
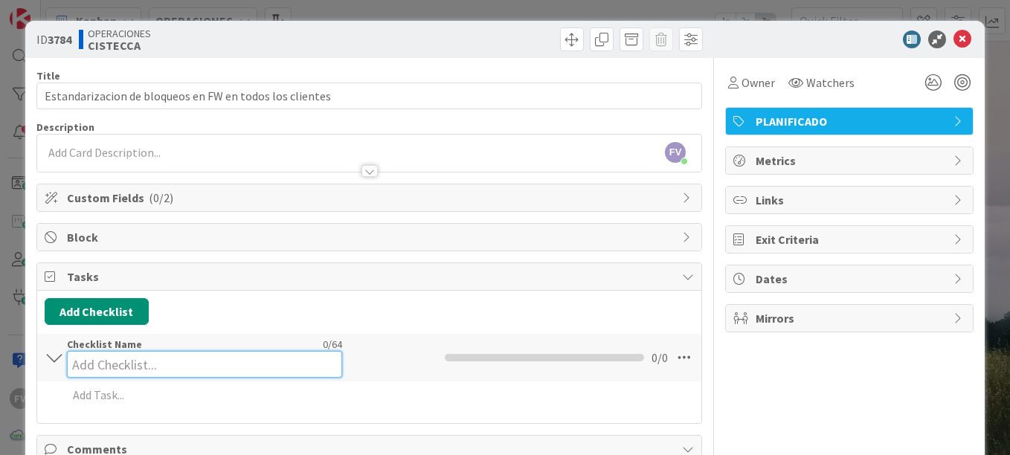
click at [141, 355] on input at bounding box center [204, 364] width 275 height 27
type input "Bloquear"
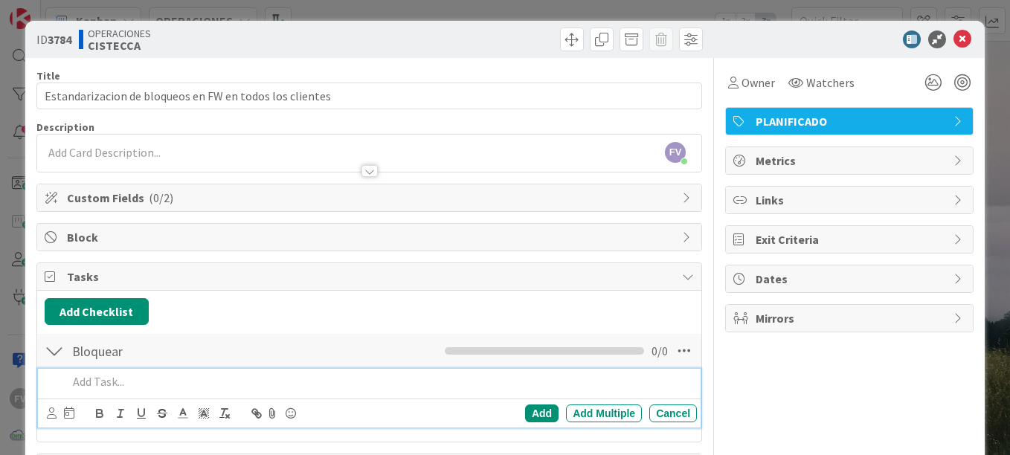
click at [128, 385] on p at bounding box center [380, 382] width 624 height 17
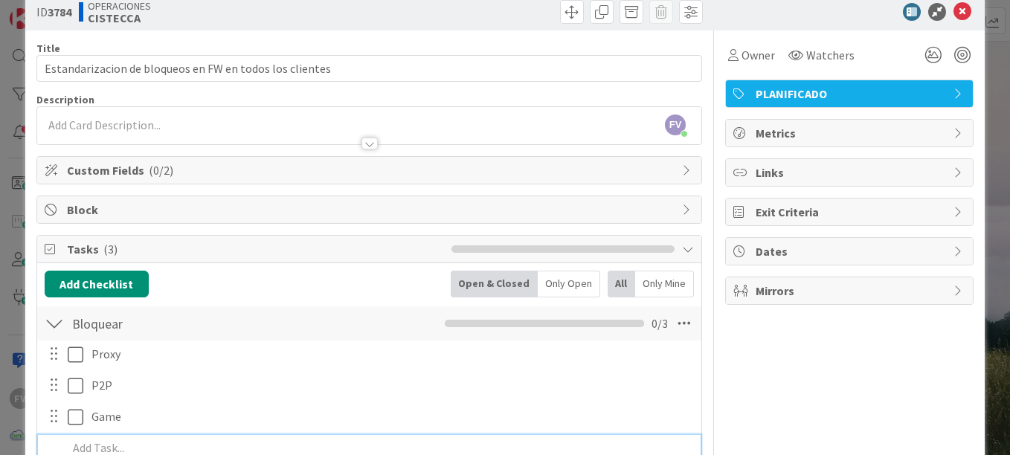
scroll to position [28, 0]
